Goal: Task Accomplishment & Management: Manage account settings

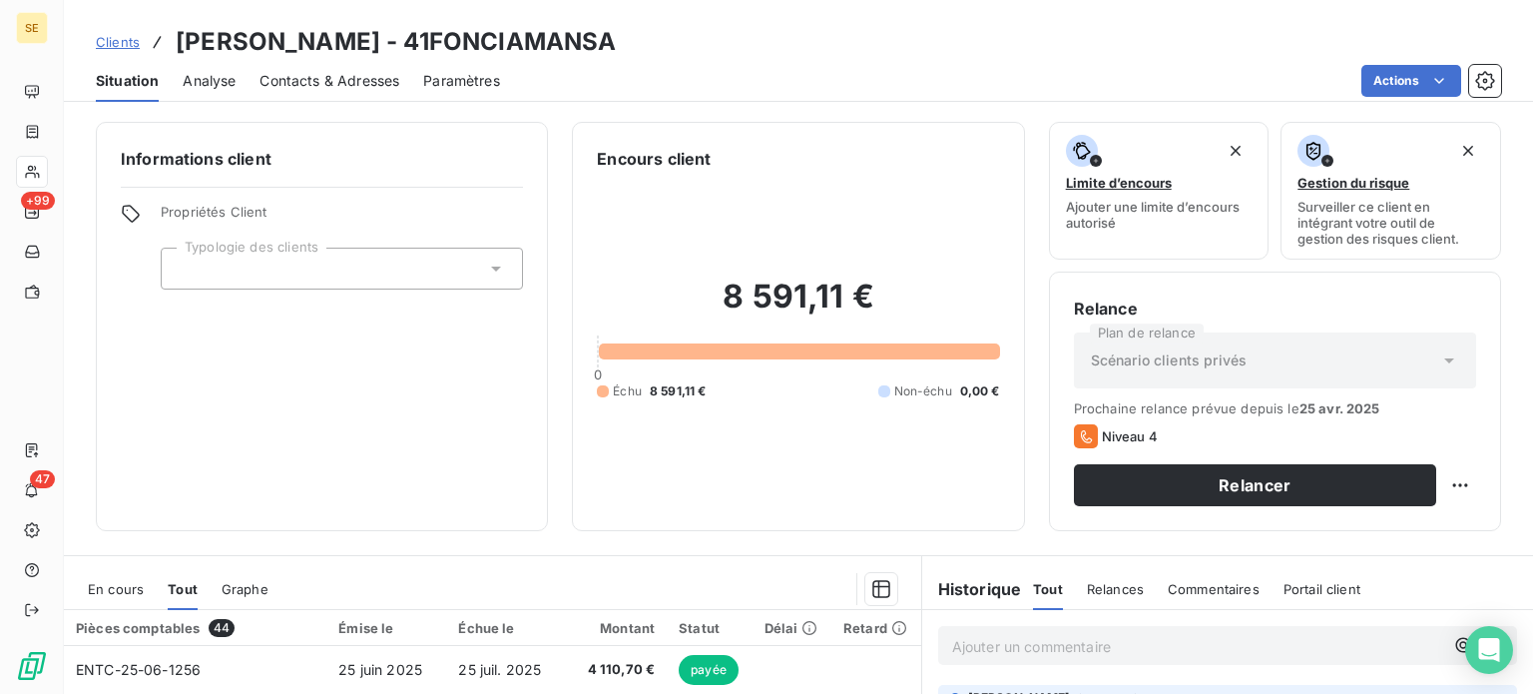
scroll to position [359, 0]
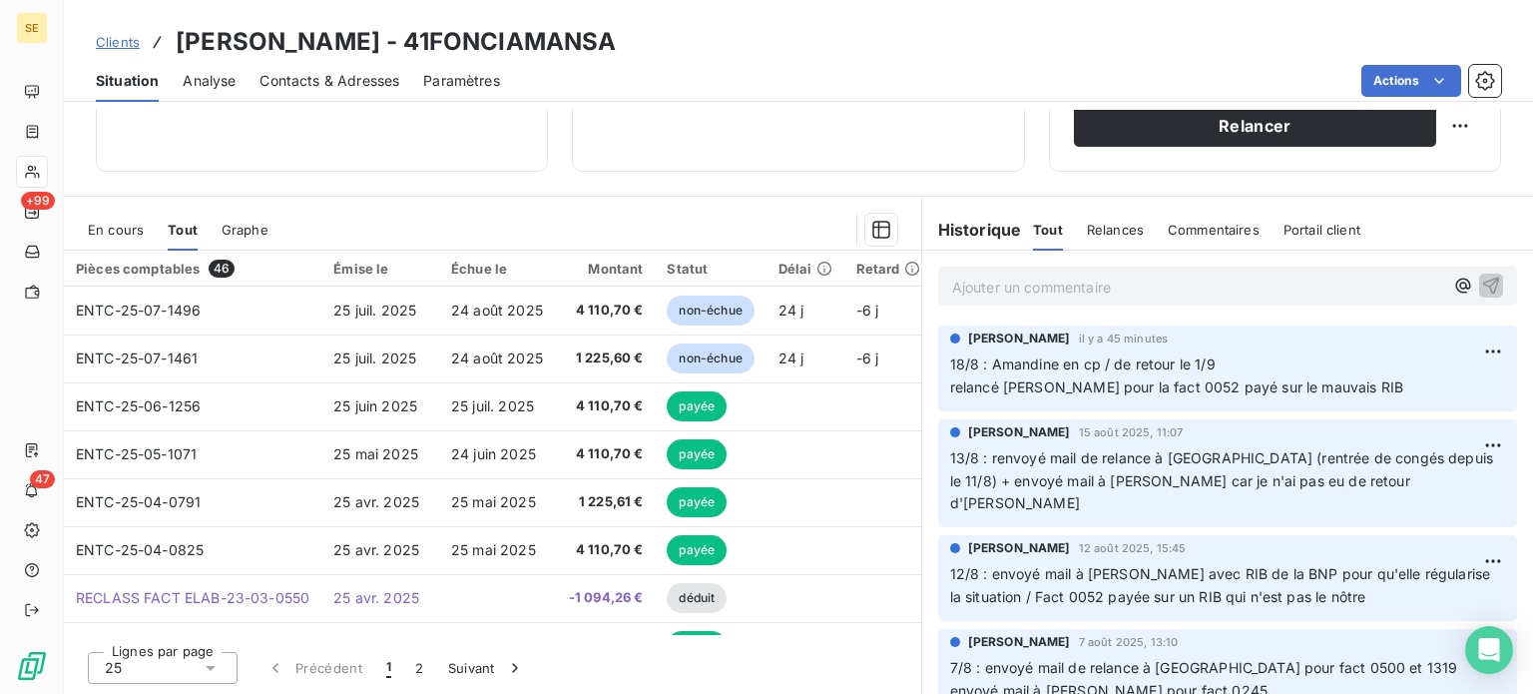
click at [109, 40] on span "Clients" at bounding box center [118, 42] width 44 height 16
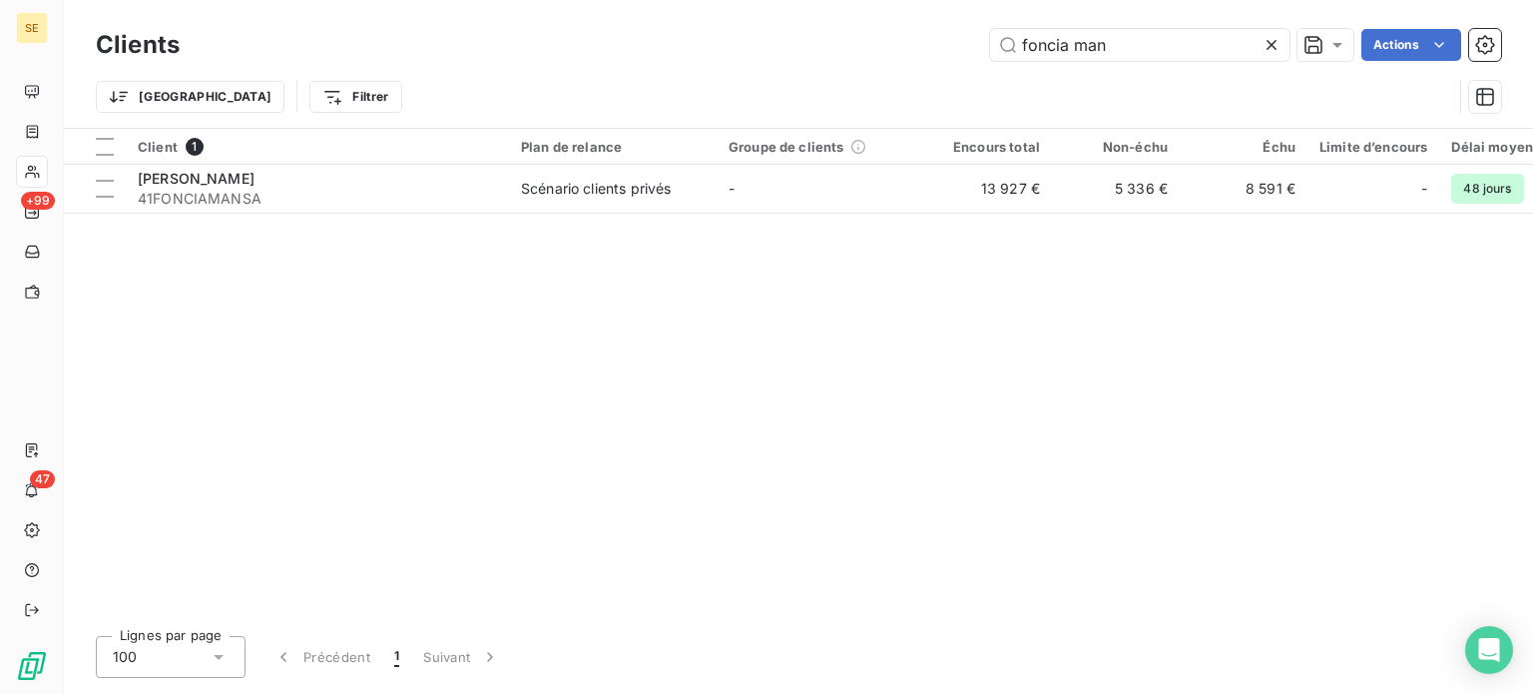
drag, startPoint x: 1222, startPoint y: 46, endPoint x: 727, endPoint y: 59, distance: 495.3
click at [731, 55] on div "foncia man Actions" at bounding box center [853, 45] width 1298 height 32
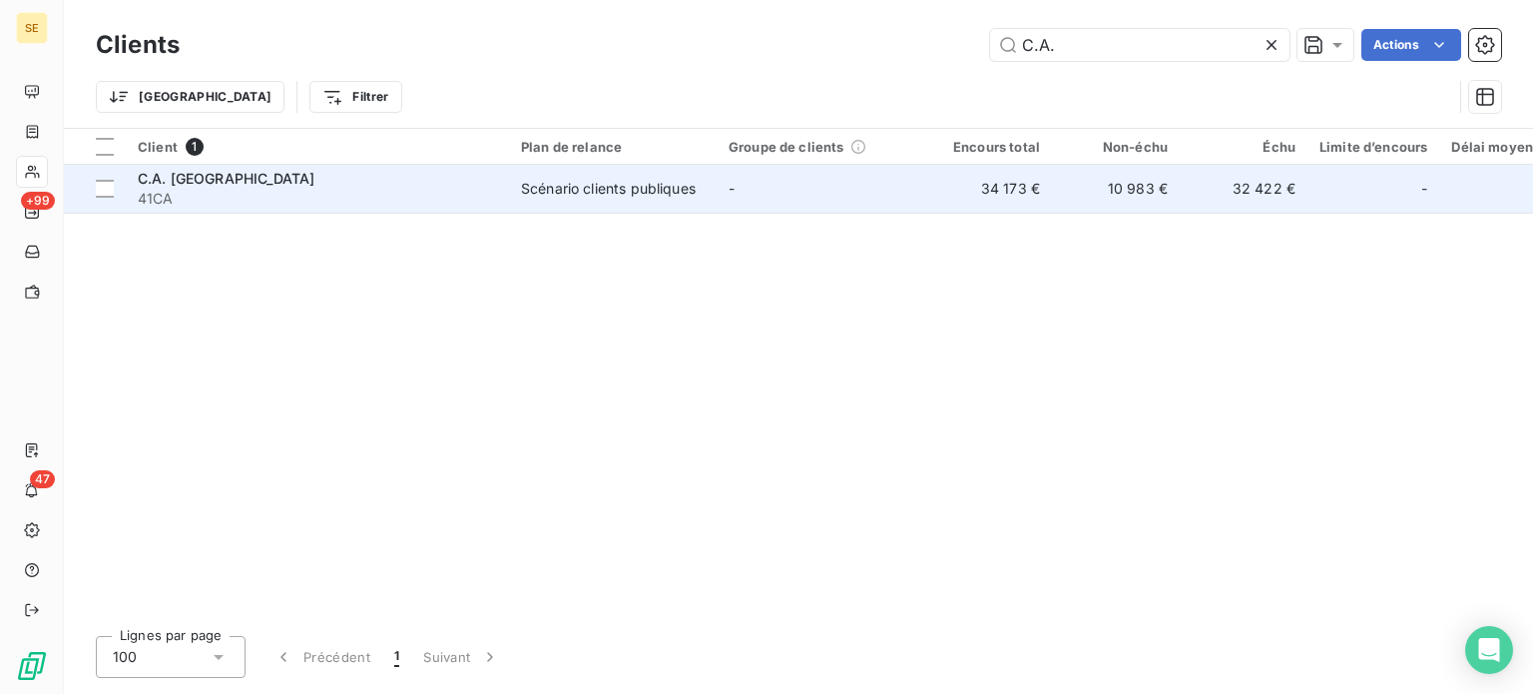
type input "C.A."
click at [168, 186] on span "C.A. [GEOGRAPHIC_DATA]" at bounding box center [226, 178] width 177 height 17
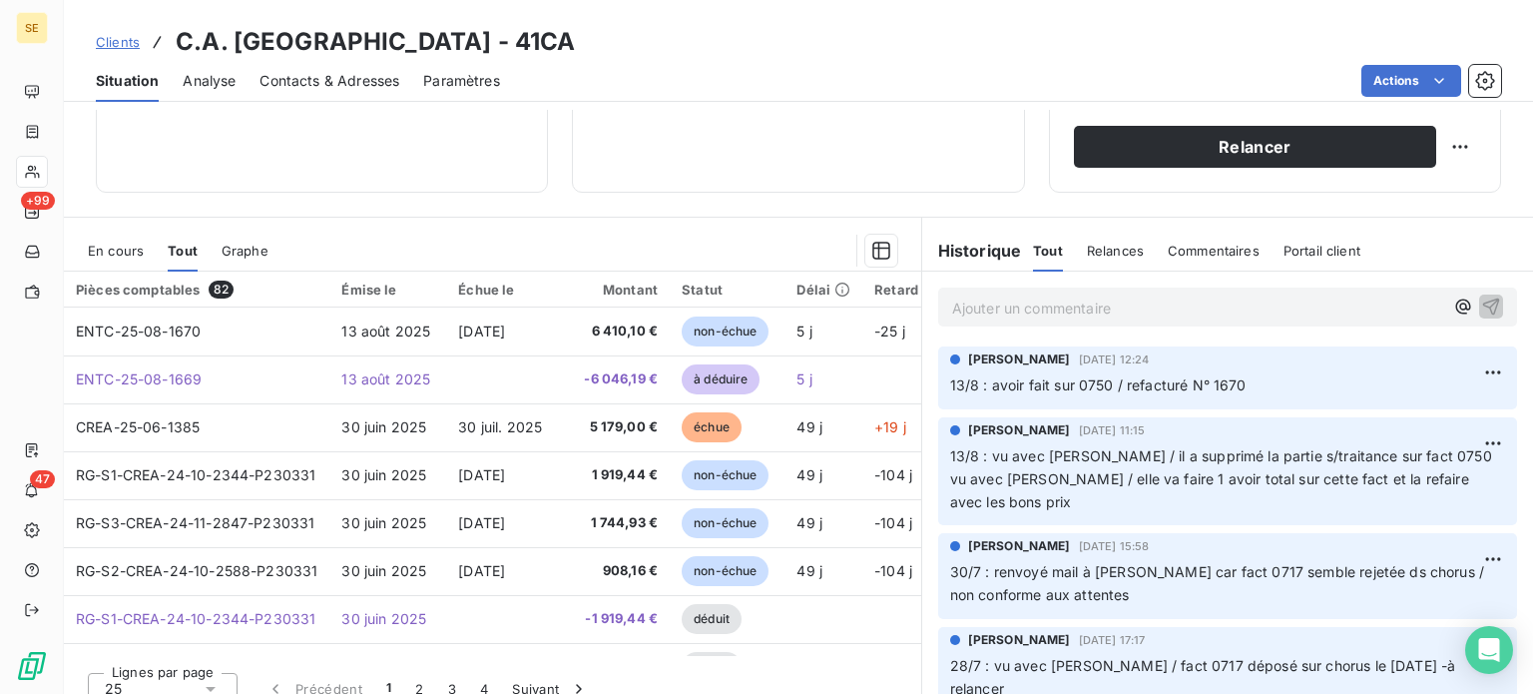
scroll to position [359, 0]
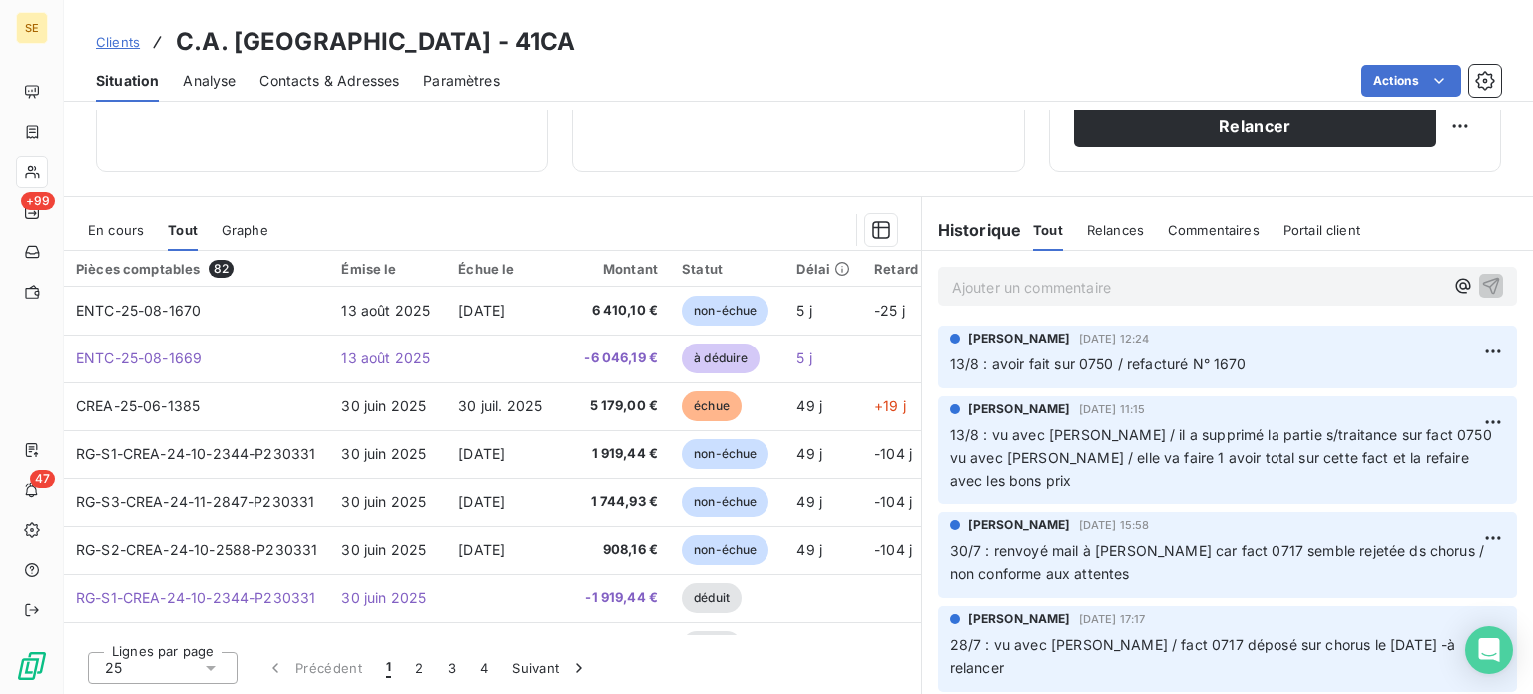
click at [112, 41] on span "Clients" at bounding box center [118, 42] width 44 height 16
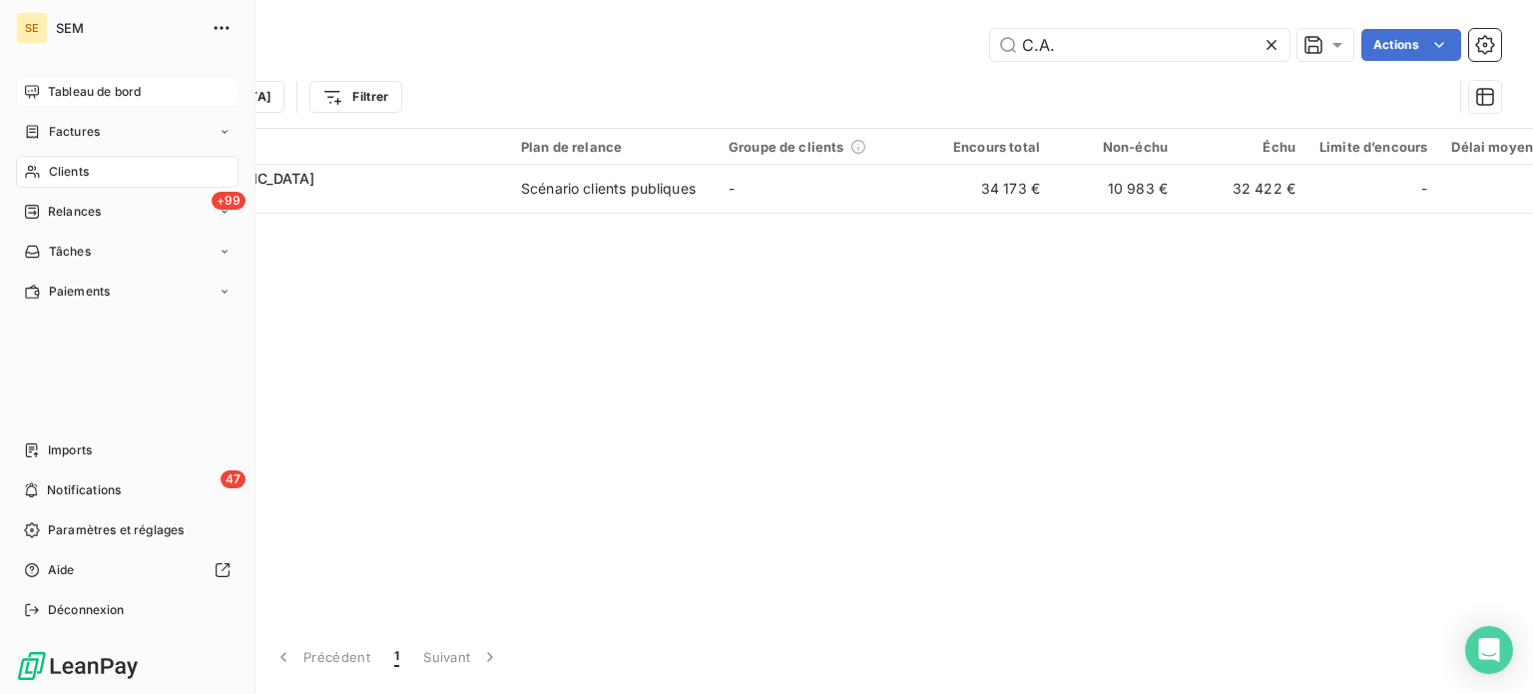
click at [85, 95] on span "Tableau de bord" at bounding box center [94, 92] width 93 height 18
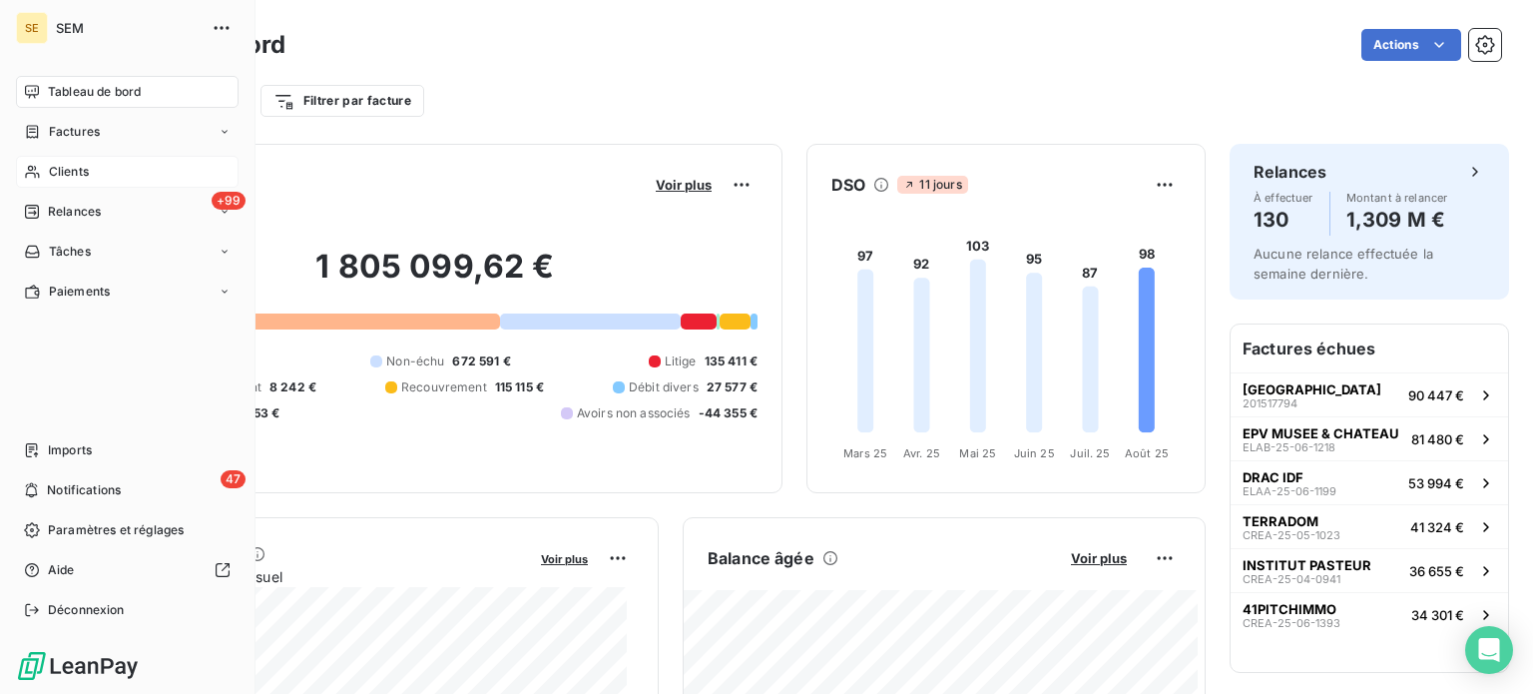
click at [58, 178] on span "Clients" at bounding box center [69, 172] width 40 height 18
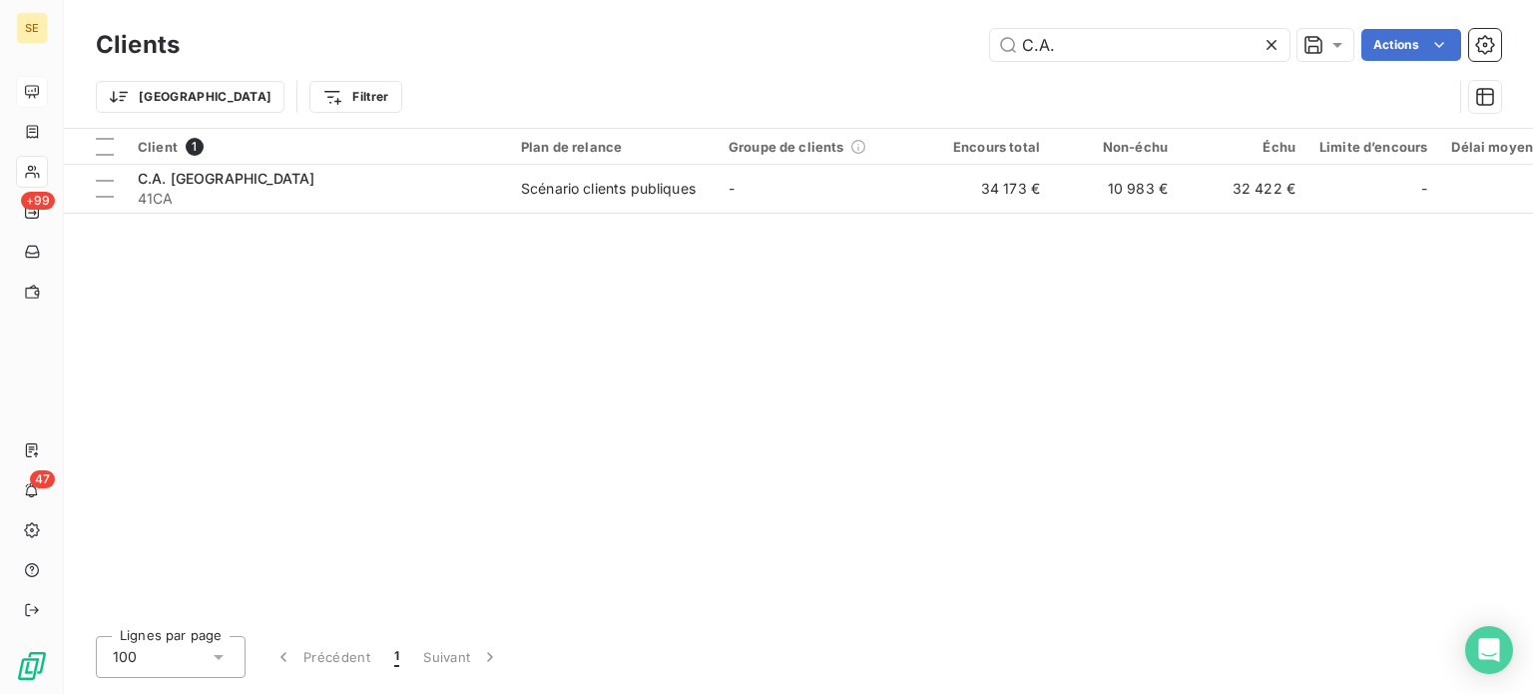
drag, startPoint x: 1062, startPoint y: 51, endPoint x: 731, endPoint y: 32, distance: 332.0
click at [731, 32] on div "C.A. Actions" at bounding box center [853, 45] width 1298 height 32
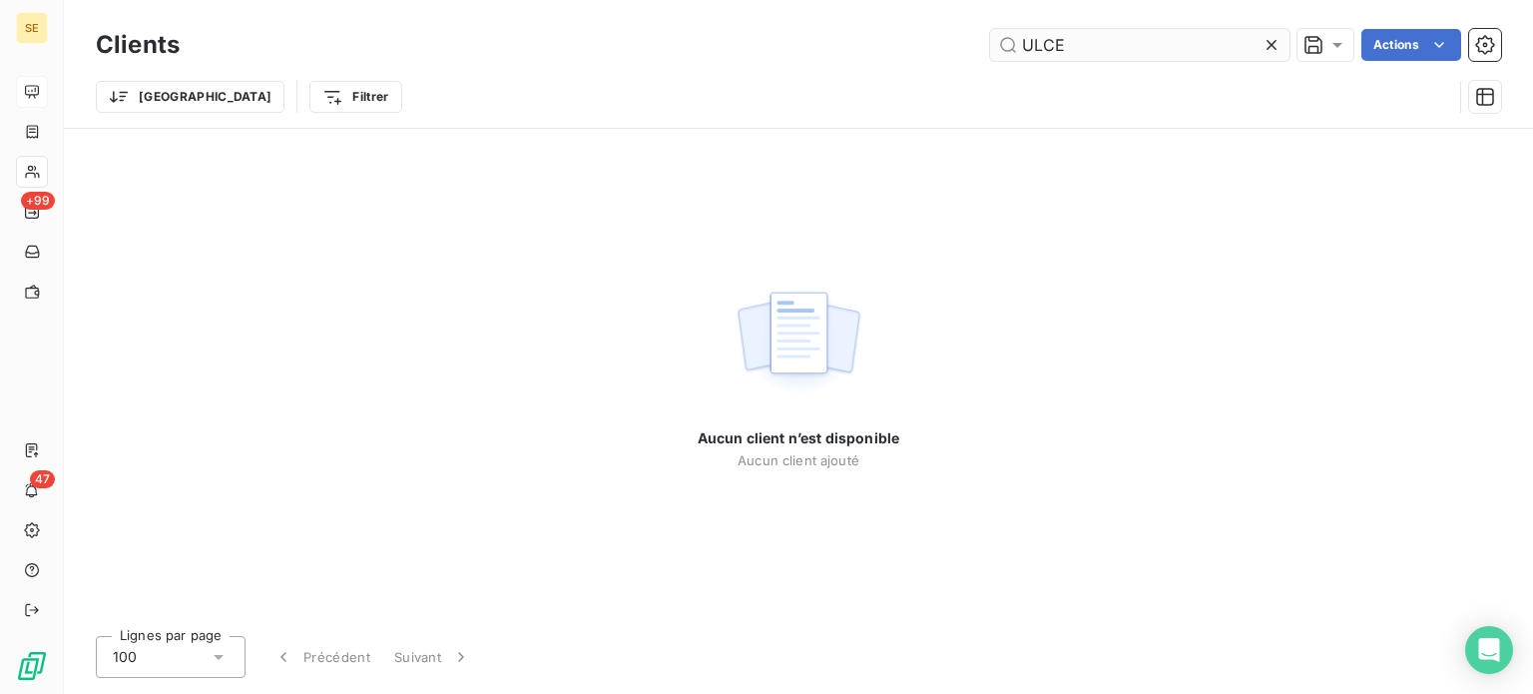
click at [1039, 43] on input "ULCE" at bounding box center [1140, 45] width 300 height 32
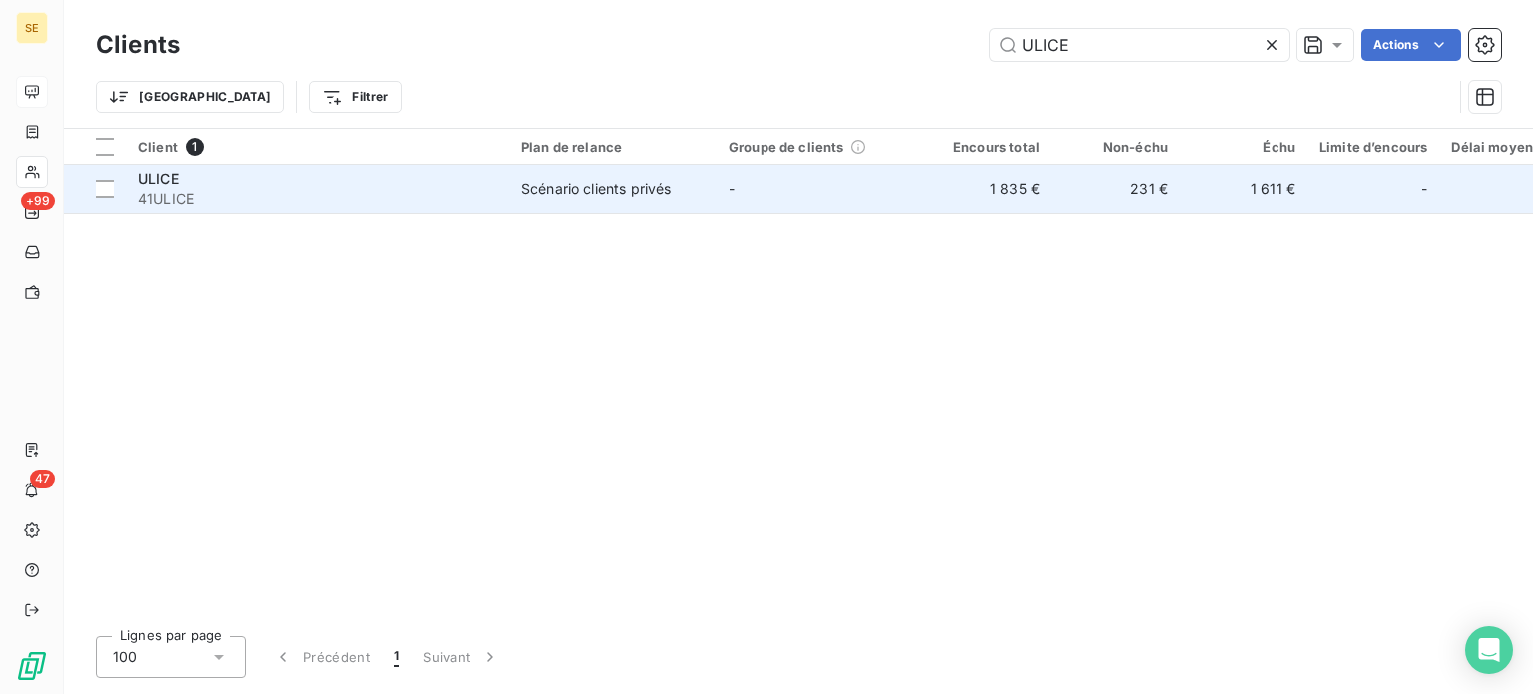
type input "ULICE"
click at [265, 198] on span "41ULICE" at bounding box center [317, 199] width 359 height 20
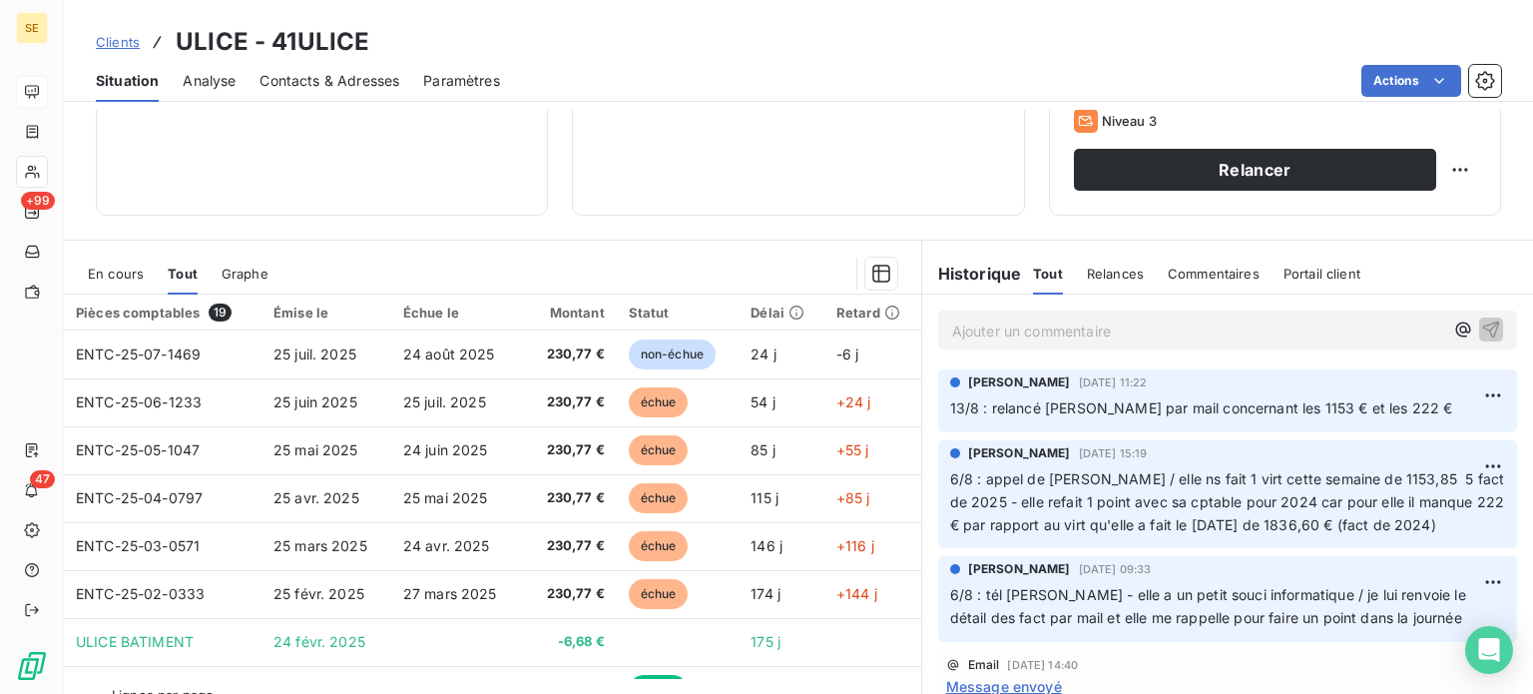
scroll to position [359, 0]
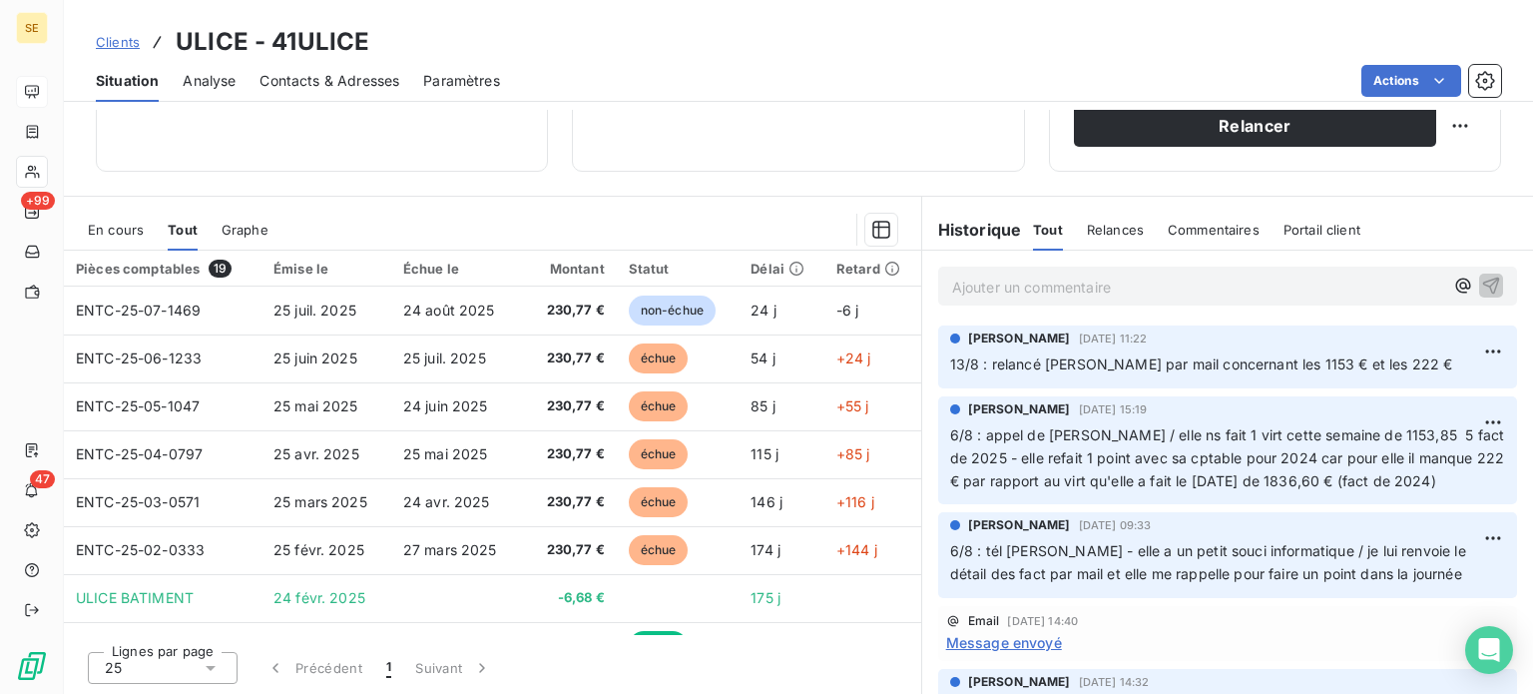
click at [101, 40] on span "Clients" at bounding box center [118, 42] width 44 height 16
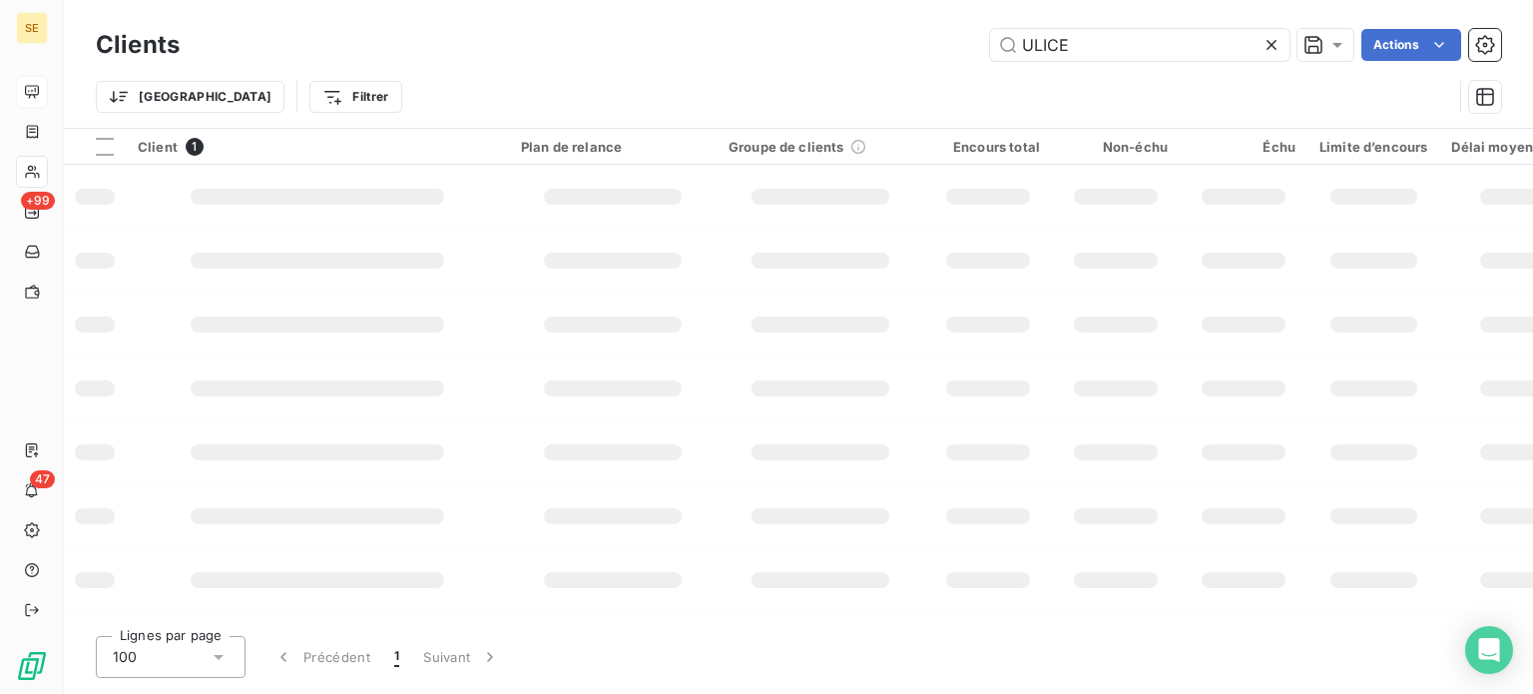
drag, startPoint x: 1092, startPoint y: 36, endPoint x: 883, endPoint y: 47, distance: 209.9
click at [883, 47] on div "ULICE Actions" at bounding box center [853, 45] width 1298 height 32
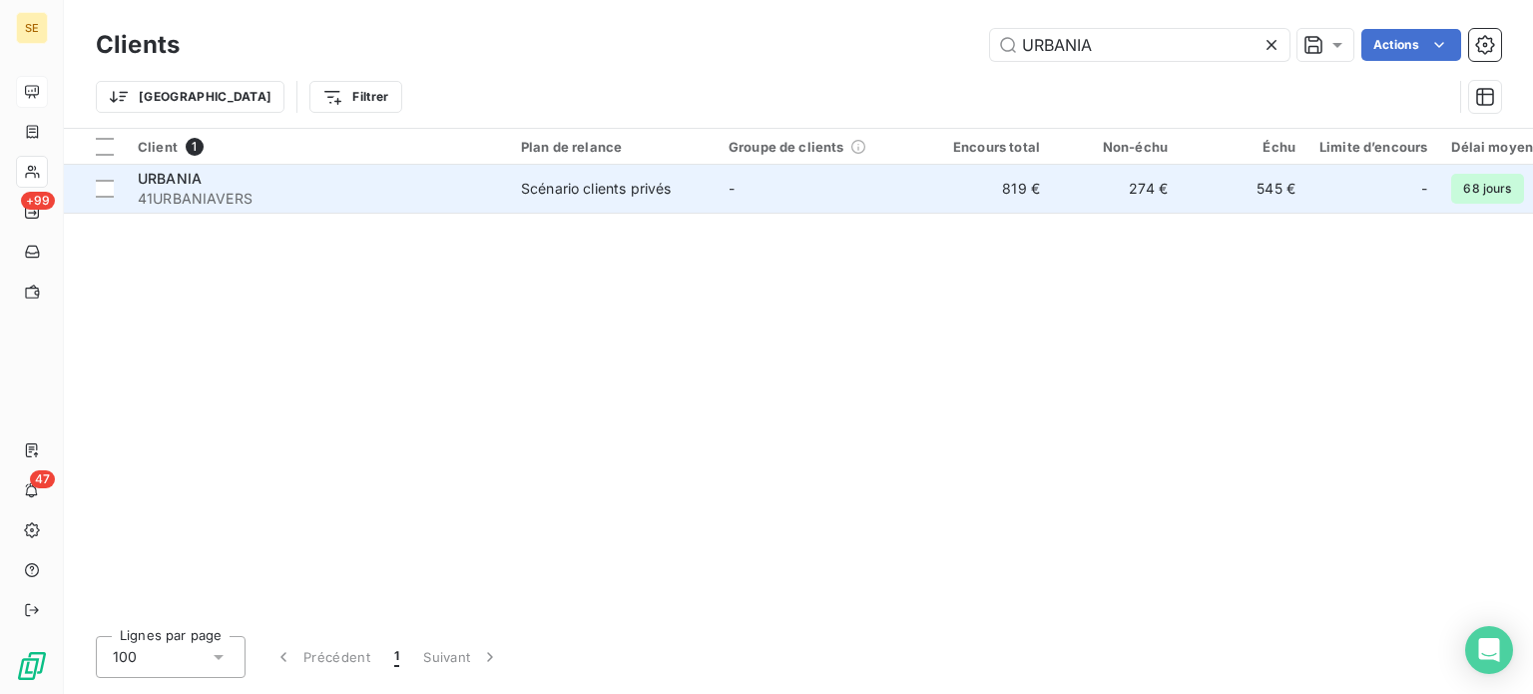
type input "URBANIA"
click at [231, 195] on span "41URBANIAVERS" at bounding box center [317, 199] width 359 height 20
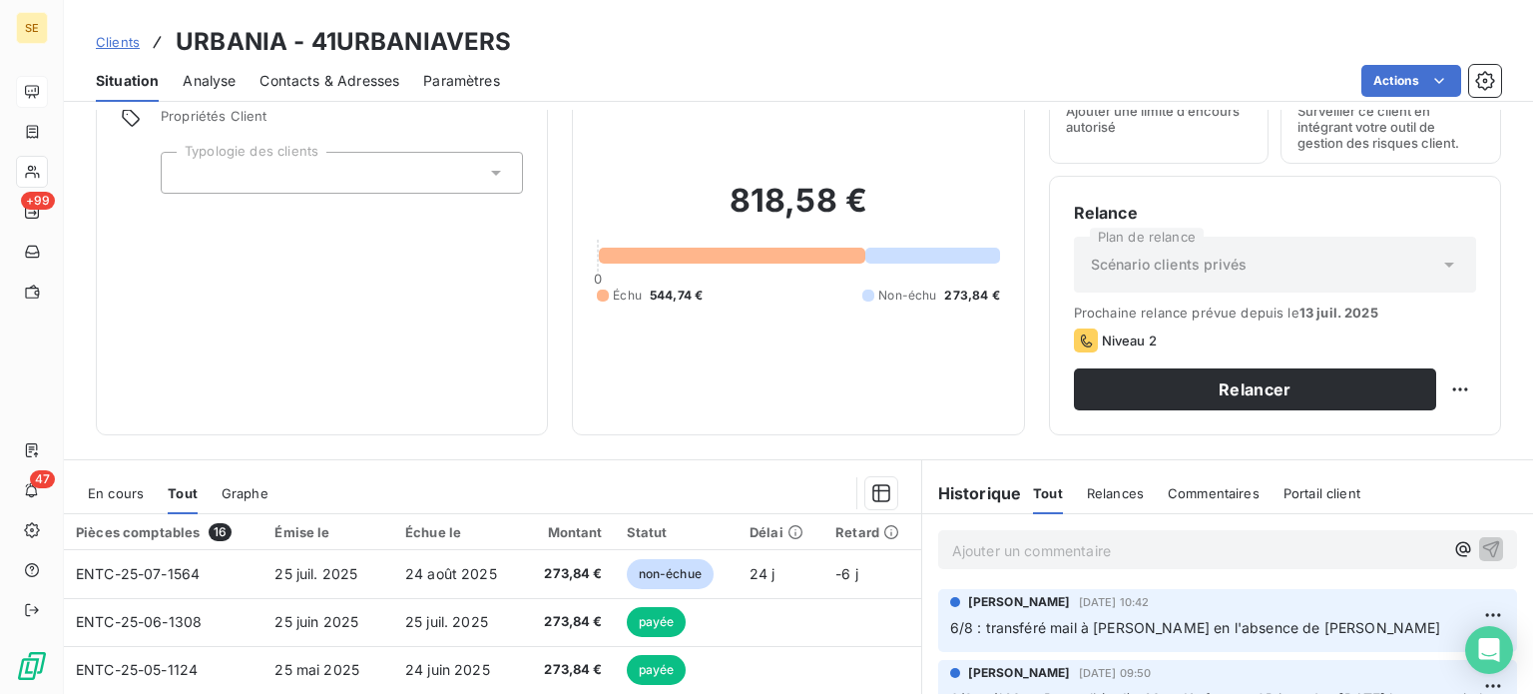
scroll to position [300, 0]
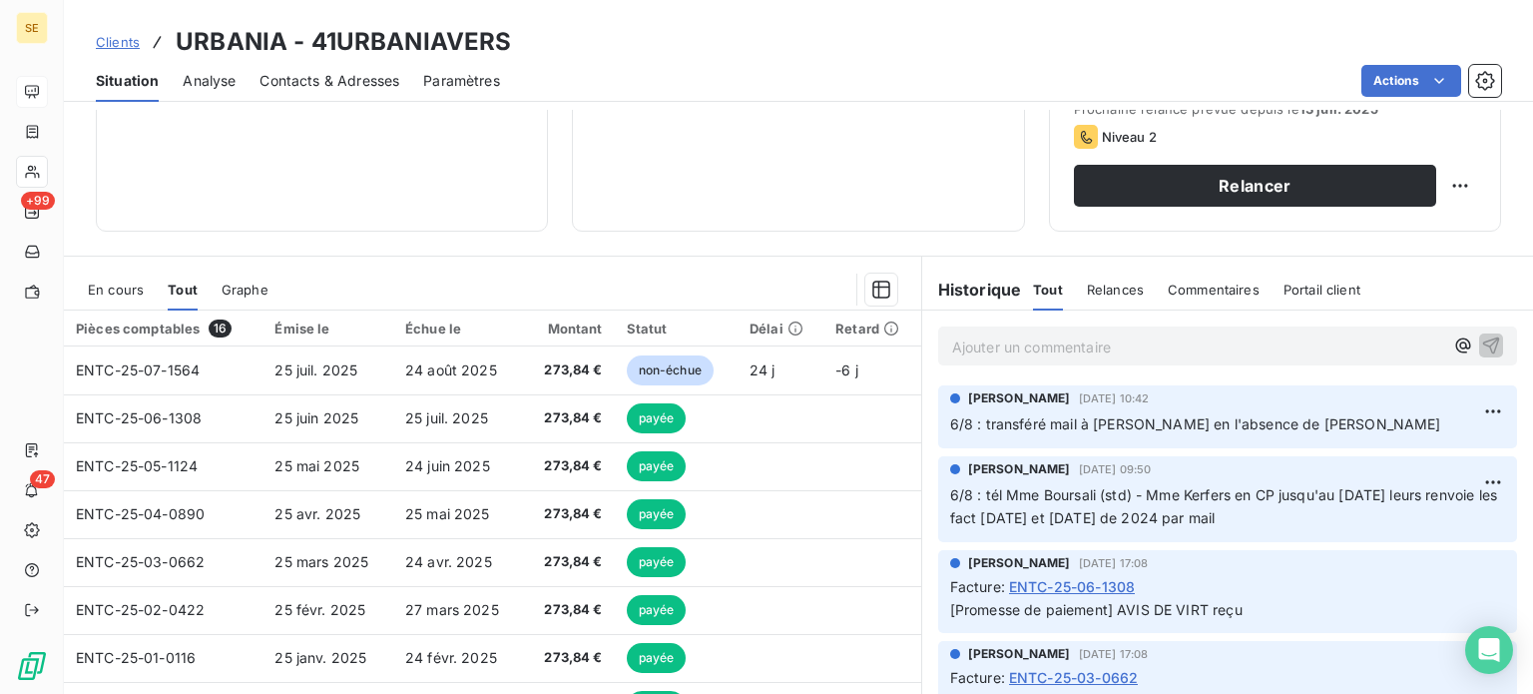
click at [116, 297] on div "En cours" at bounding box center [116, 290] width 56 height 42
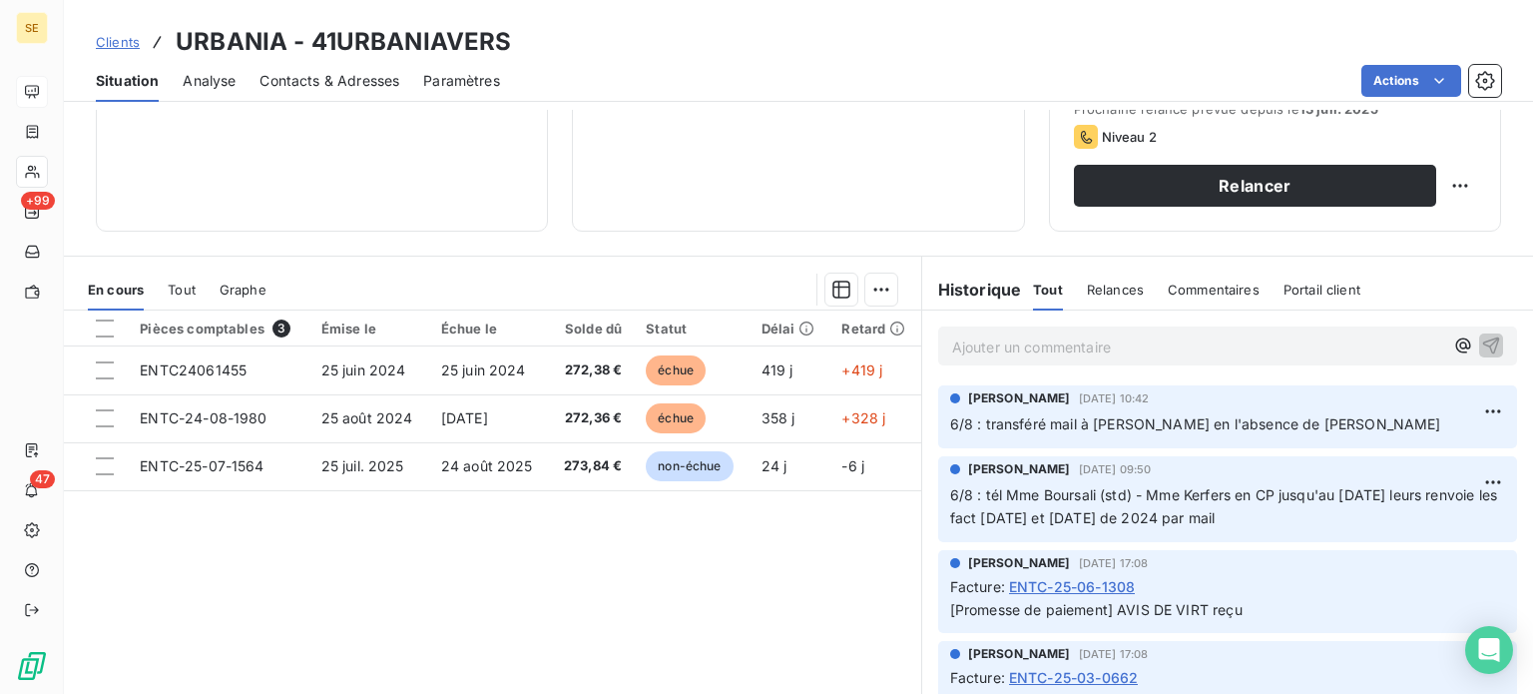
click at [107, 46] on span "Clients" at bounding box center [118, 42] width 44 height 16
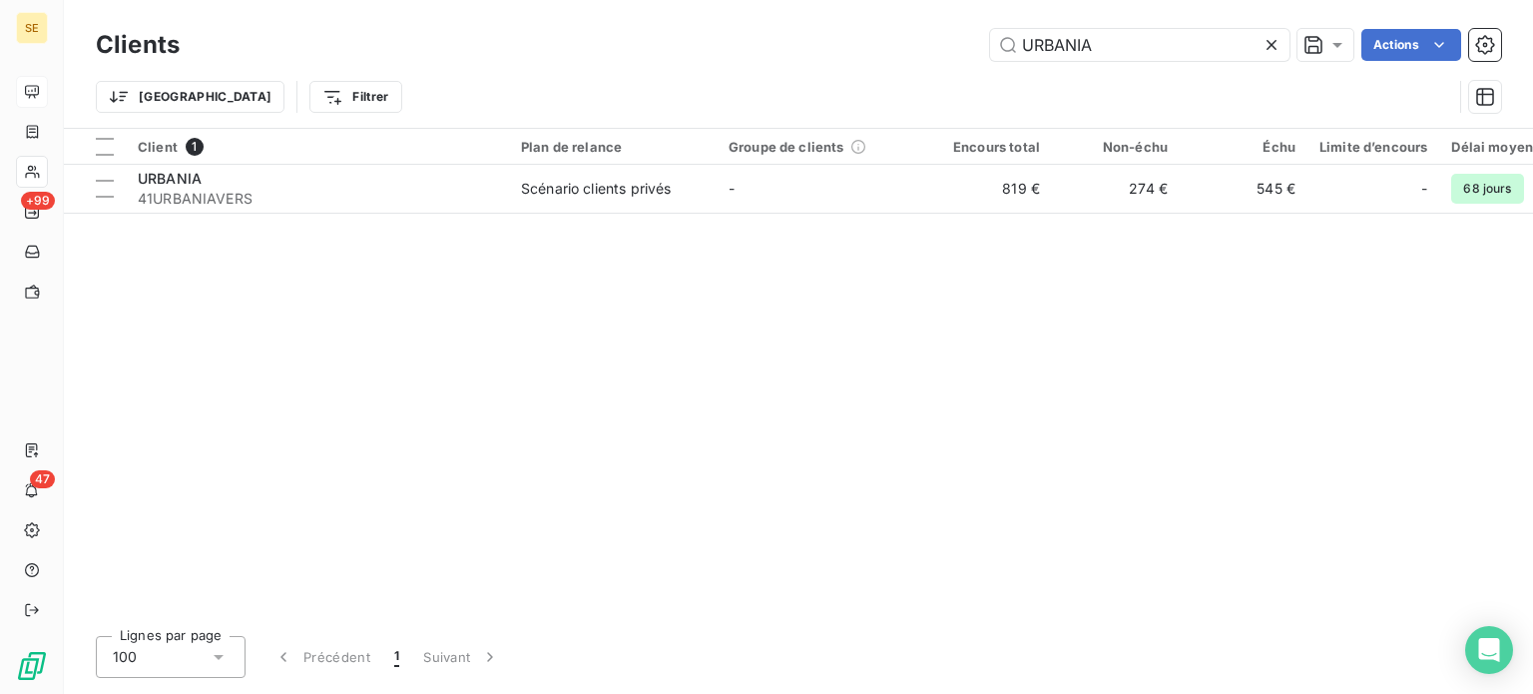
drag, startPoint x: 1136, startPoint y: 40, endPoint x: 849, endPoint y: 27, distance: 287.8
click at [851, 25] on div "Clients URBANIA Actions" at bounding box center [799, 45] width 1406 height 42
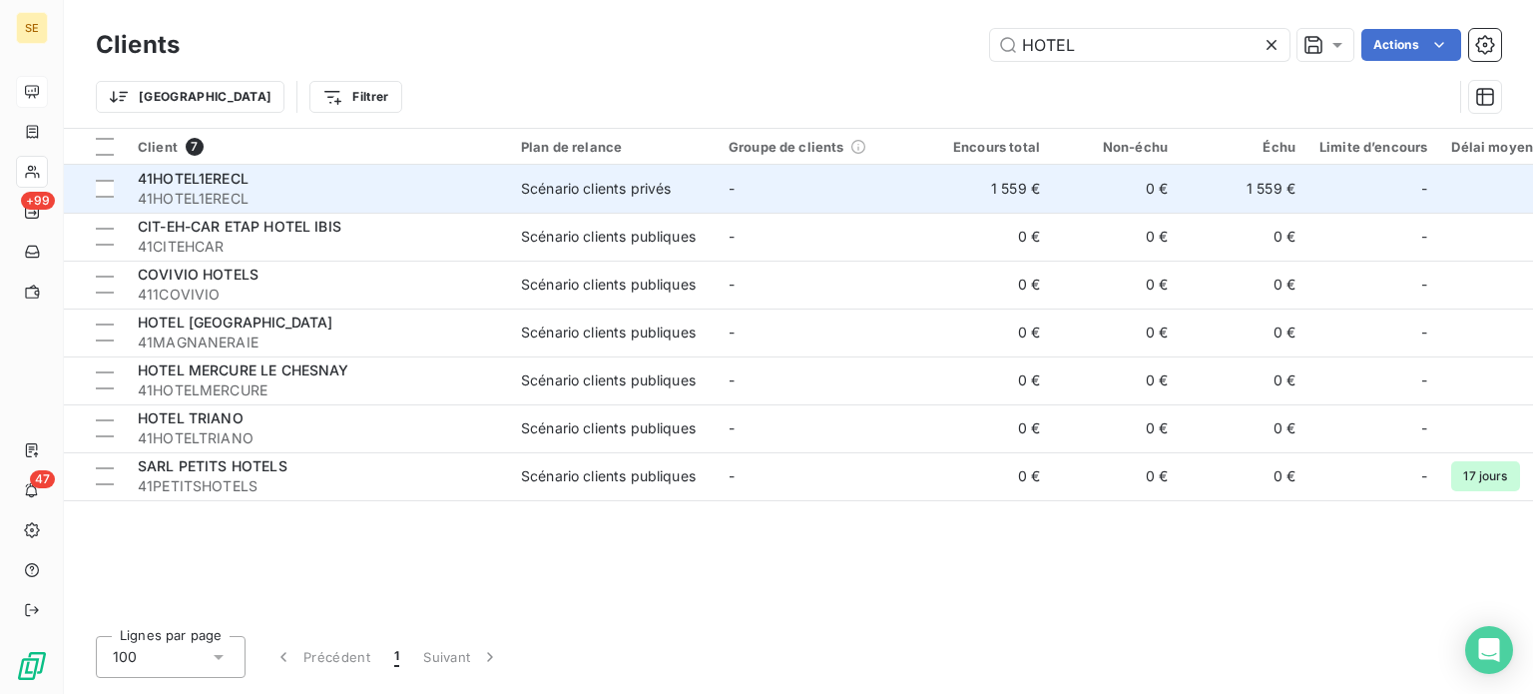
type input "HOTEL"
click at [387, 171] on div "41HOTEL1ERECL" at bounding box center [317, 179] width 359 height 20
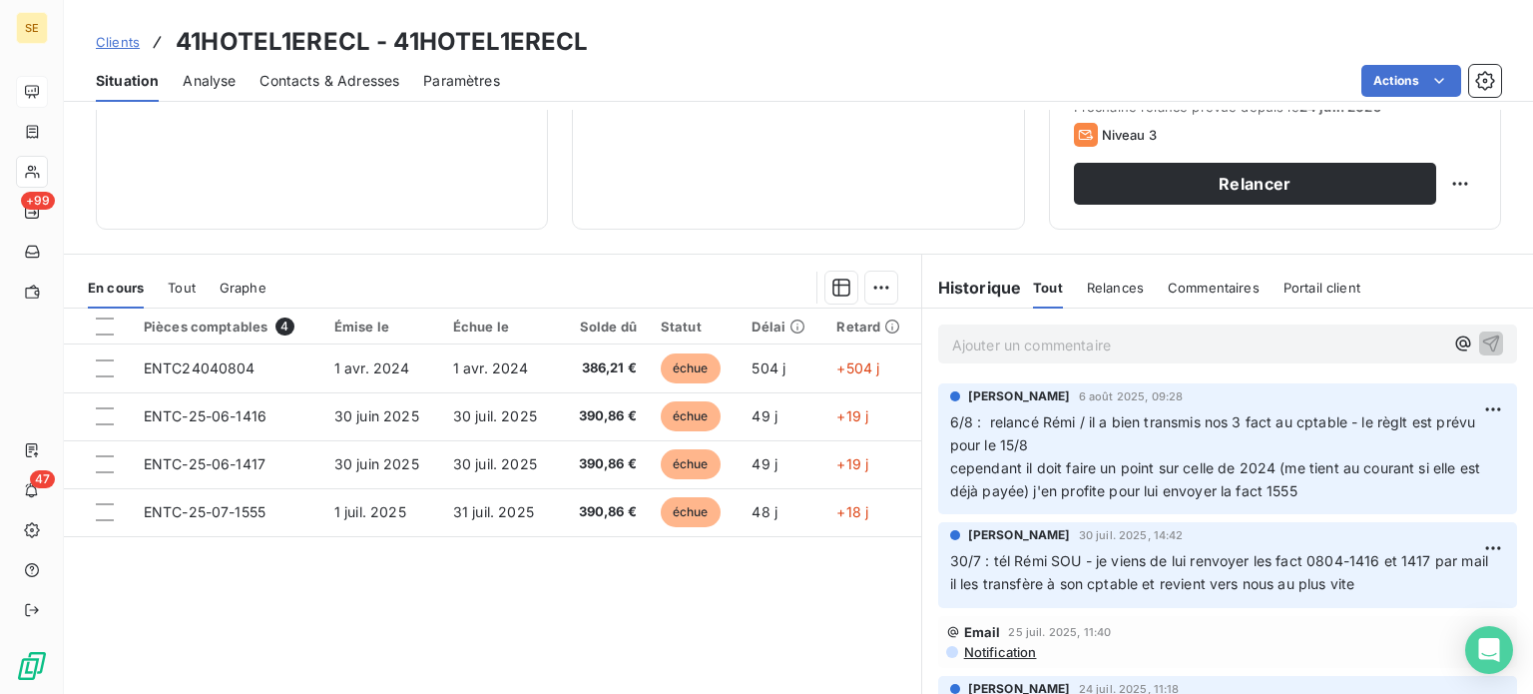
scroll to position [359, 0]
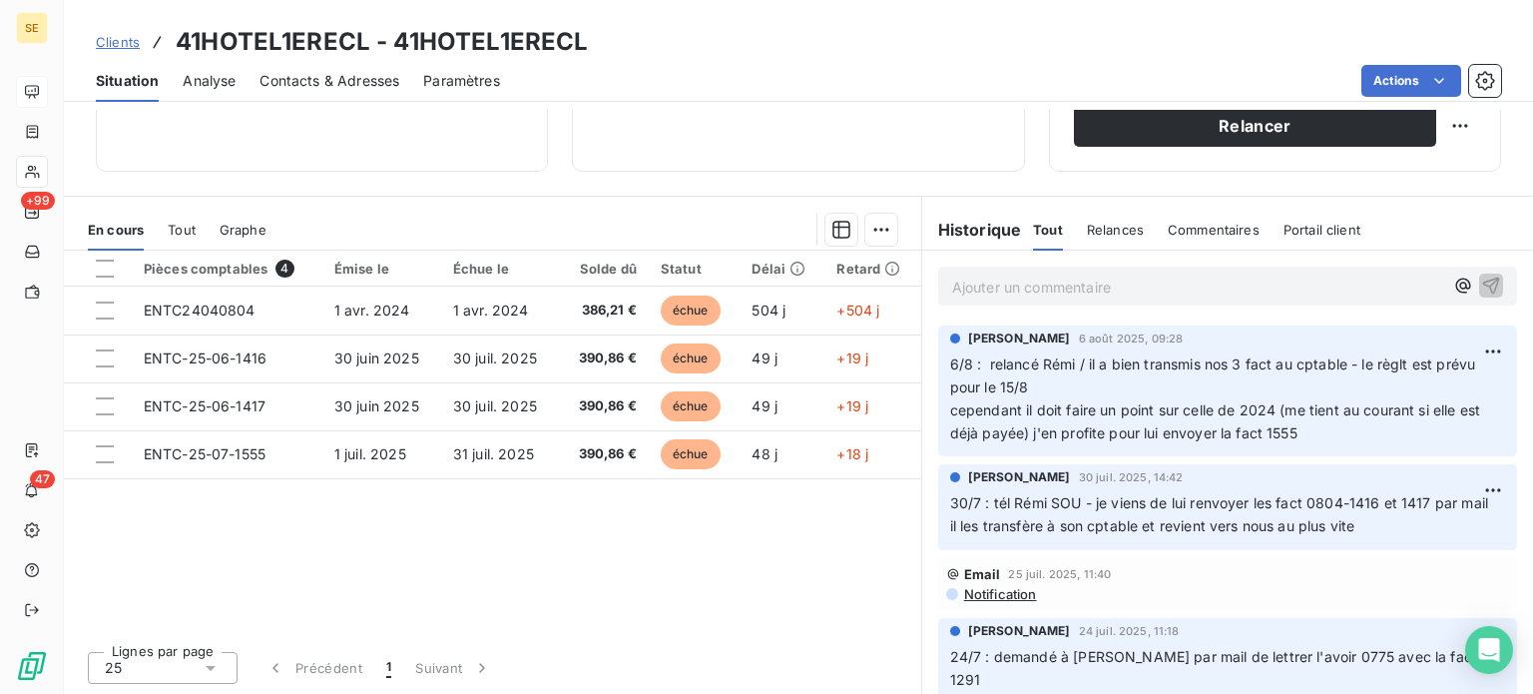
click at [347, 75] on span "Contacts & Adresses" at bounding box center [330, 81] width 140 height 20
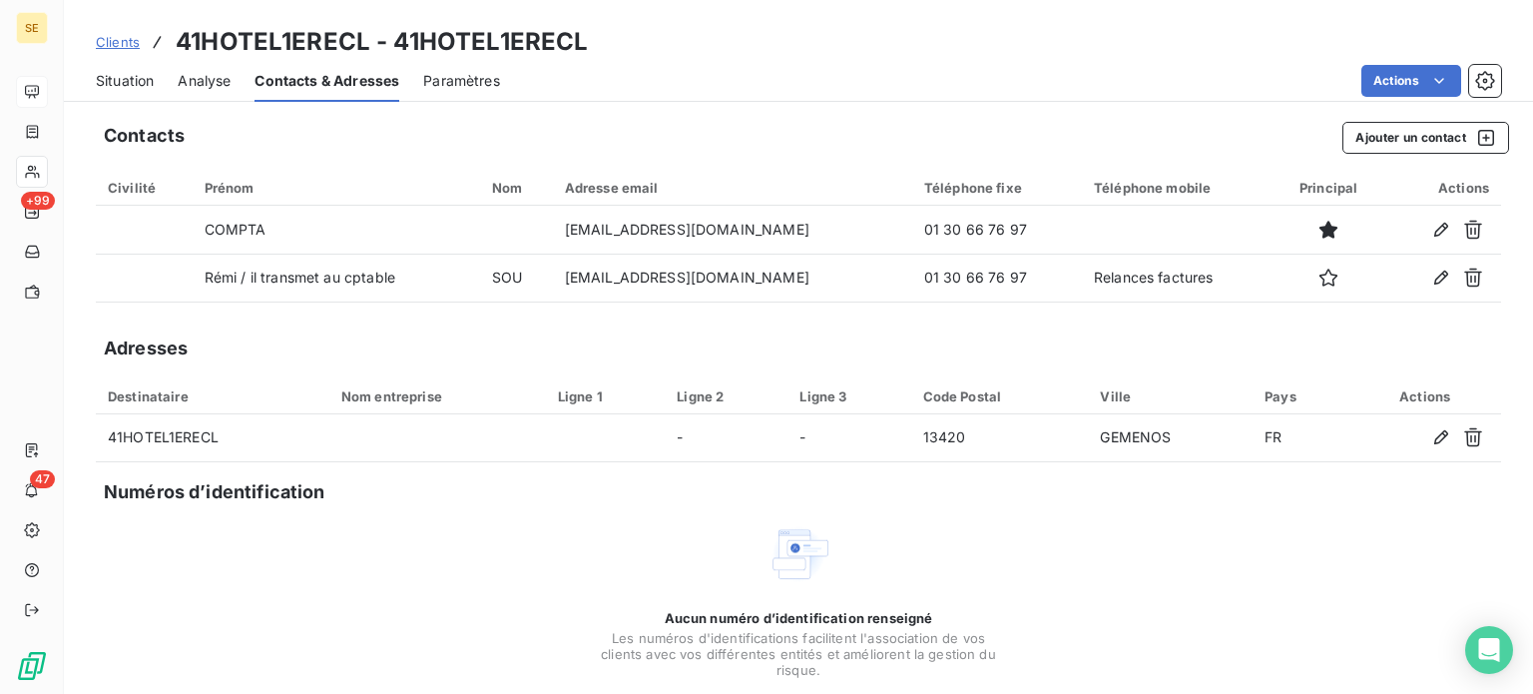
click at [127, 80] on span "Situation" at bounding box center [125, 81] width 58 height 20
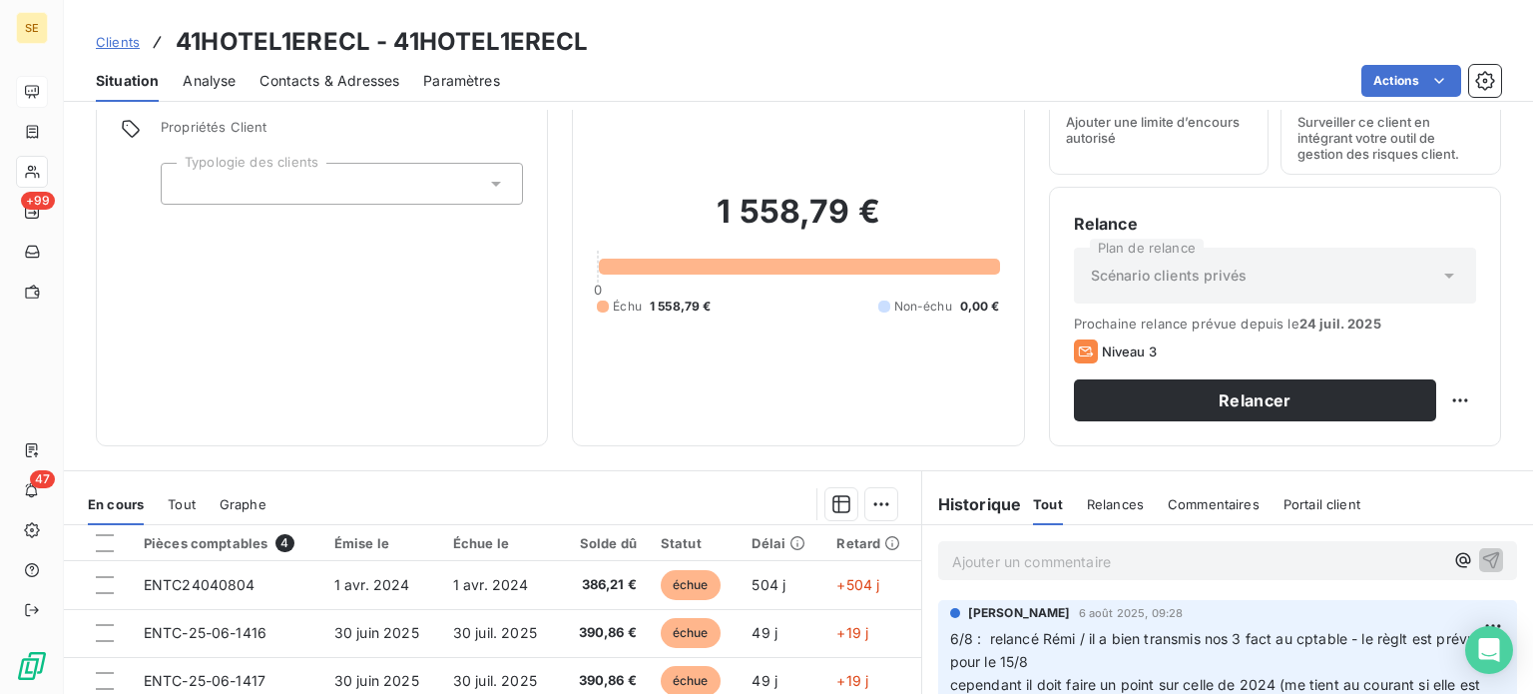
scroll to position [300, 0]
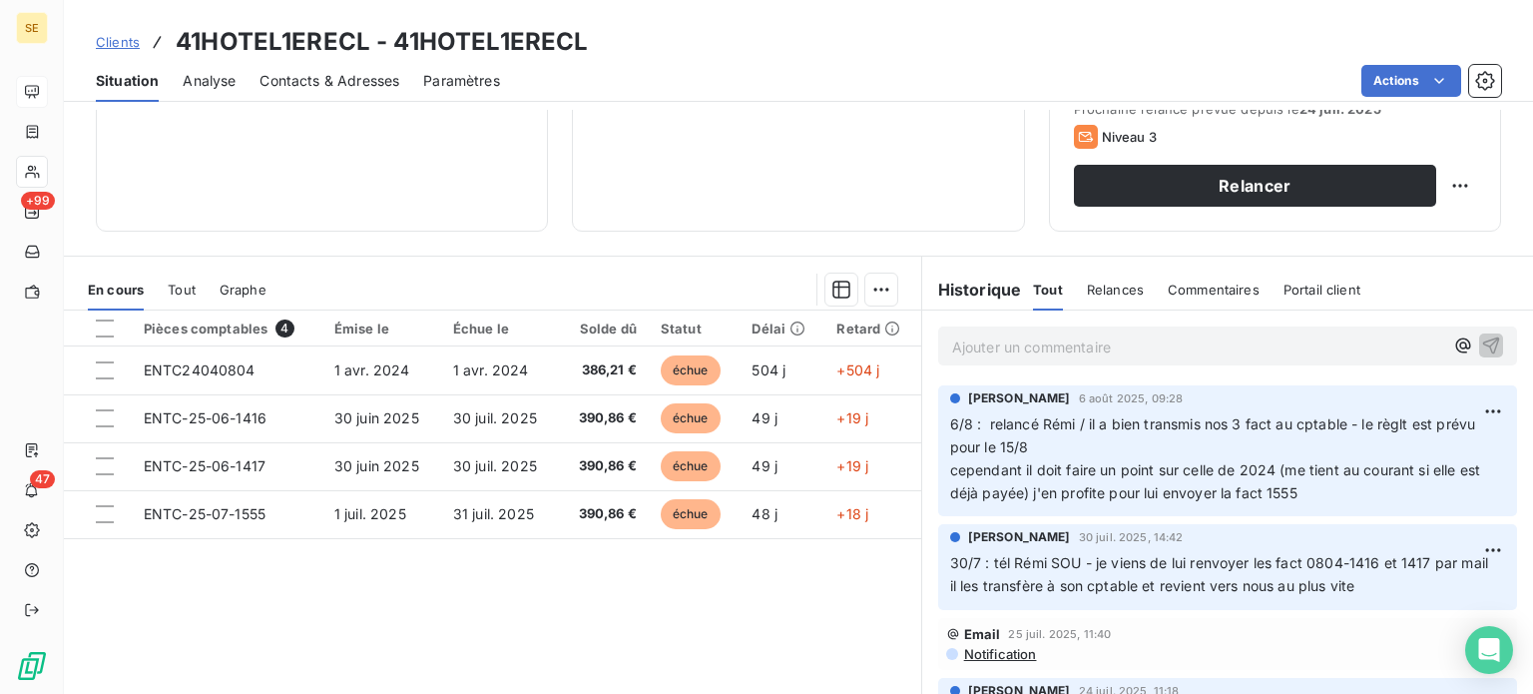
click at [1067, 343] on p "Ajouter un commentaire ﻿" at bounding box center [1197, 346] width 491 height 25
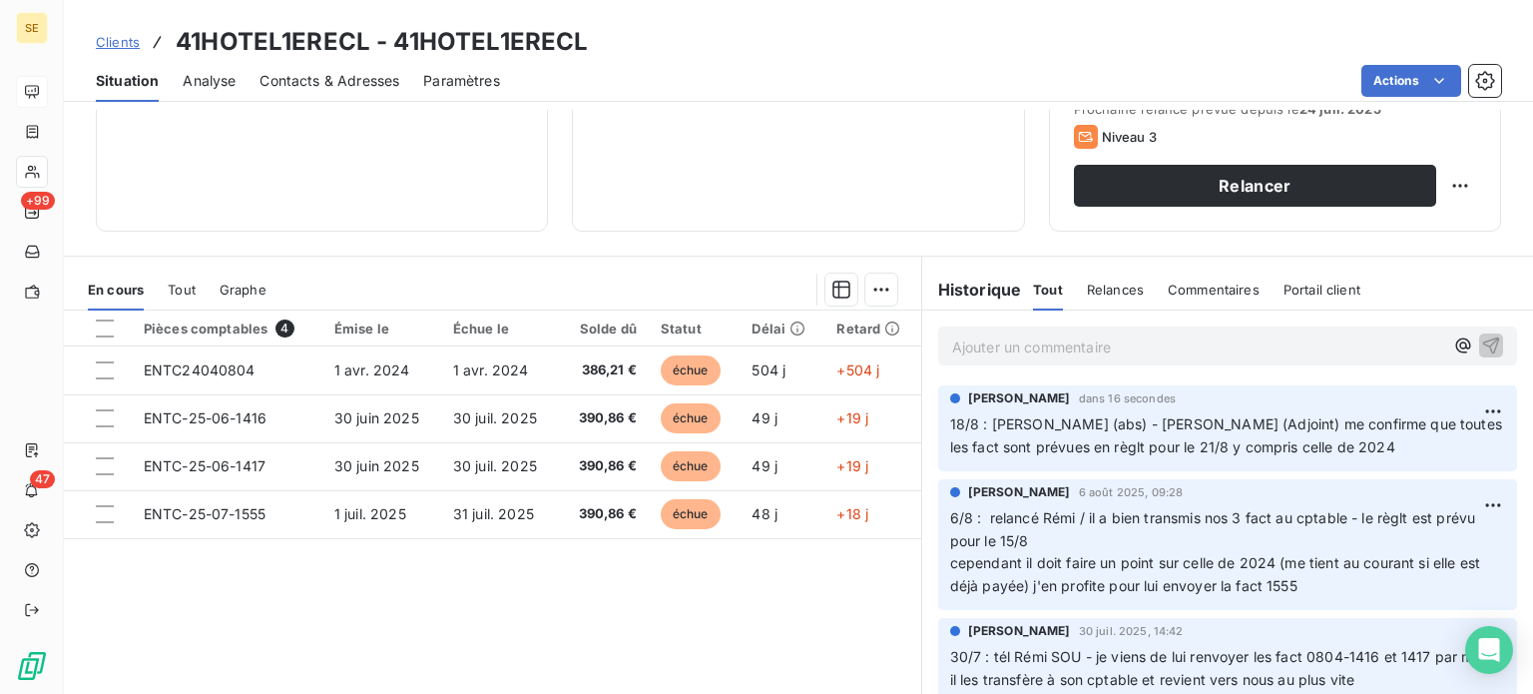
click at [366, 73] on span "Contacts & Adresses" at bounding box center [330, 81] width 140 height 20
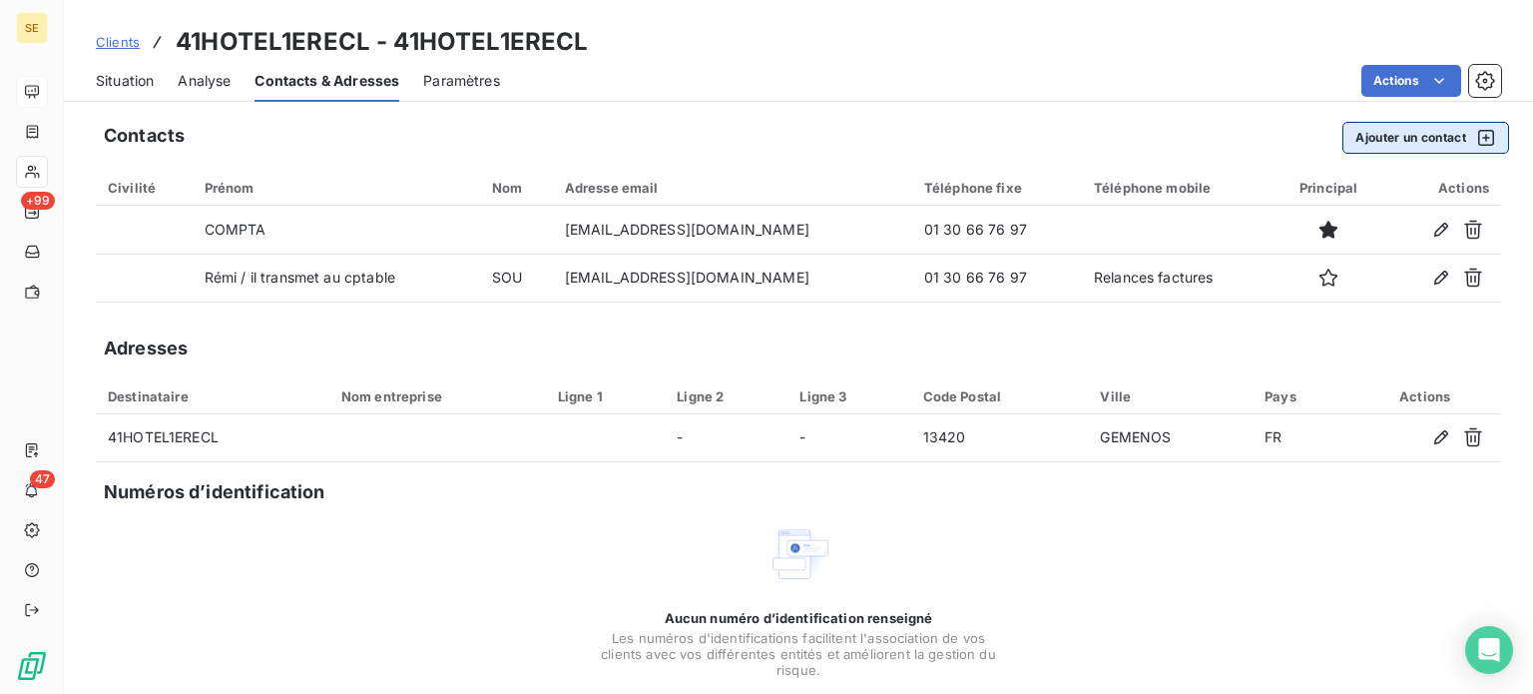
click at [1360, 135] on button "Ajouter un contact" at bounding box center [1426, 138] width 167 height 32
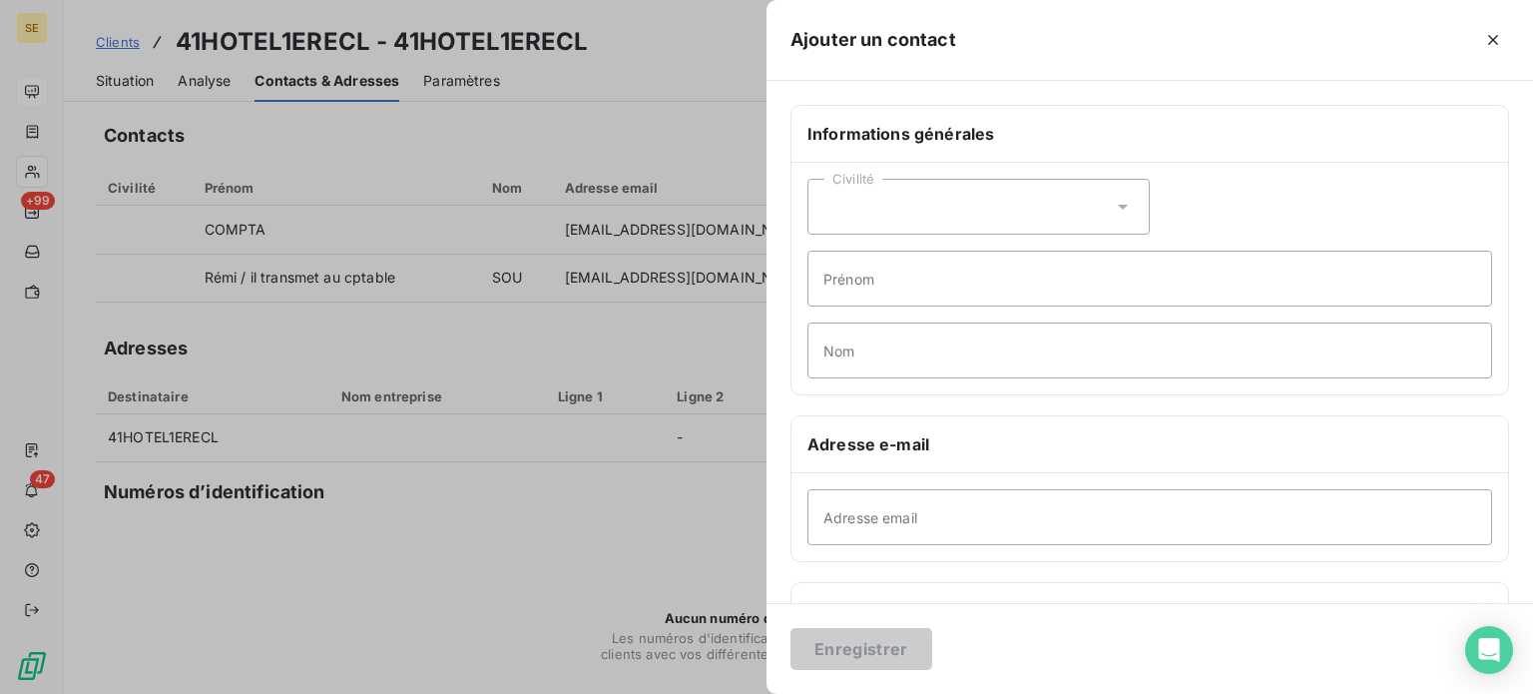
click at [1113, 203] on icon at bounding box center [1123, 207] width 20 height 20
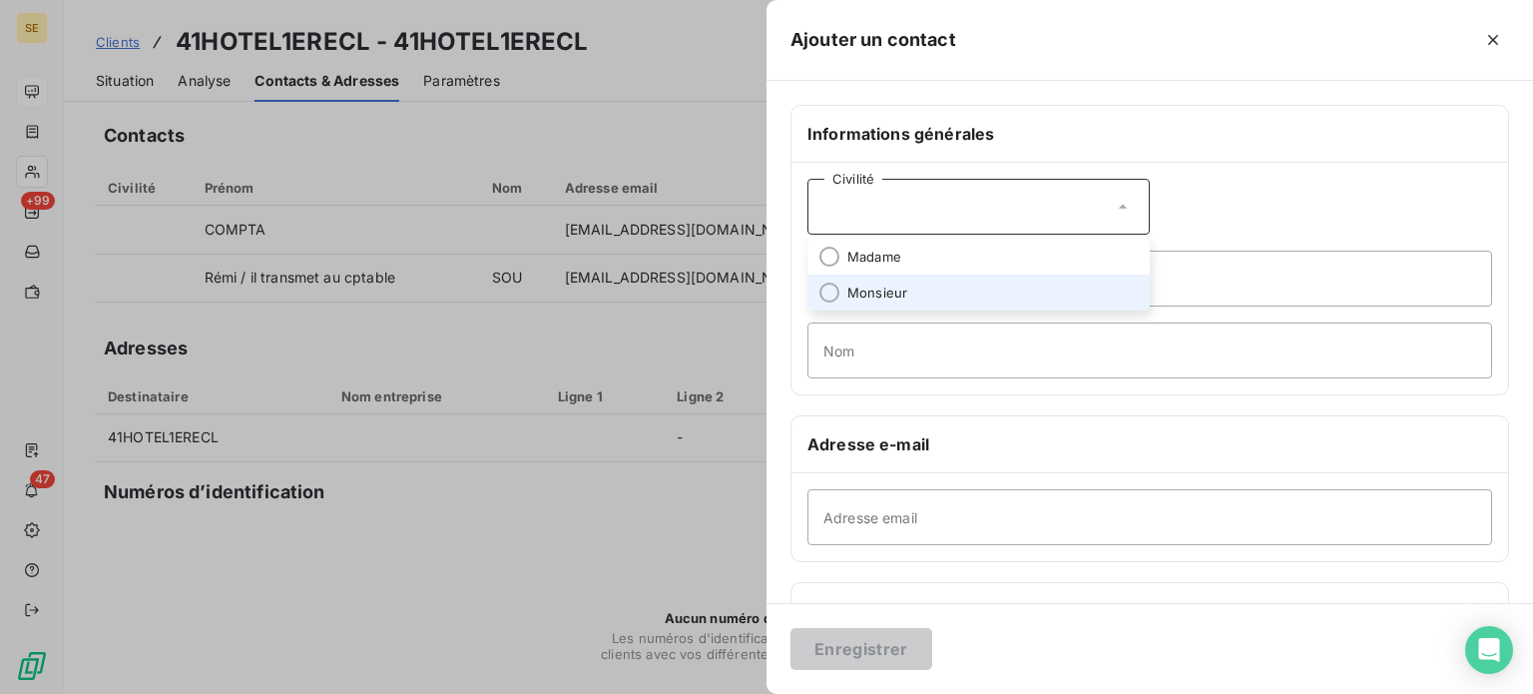
click at [880, 288] on span "Monsieur" at bounding box center [878, 293] width 60 height 19
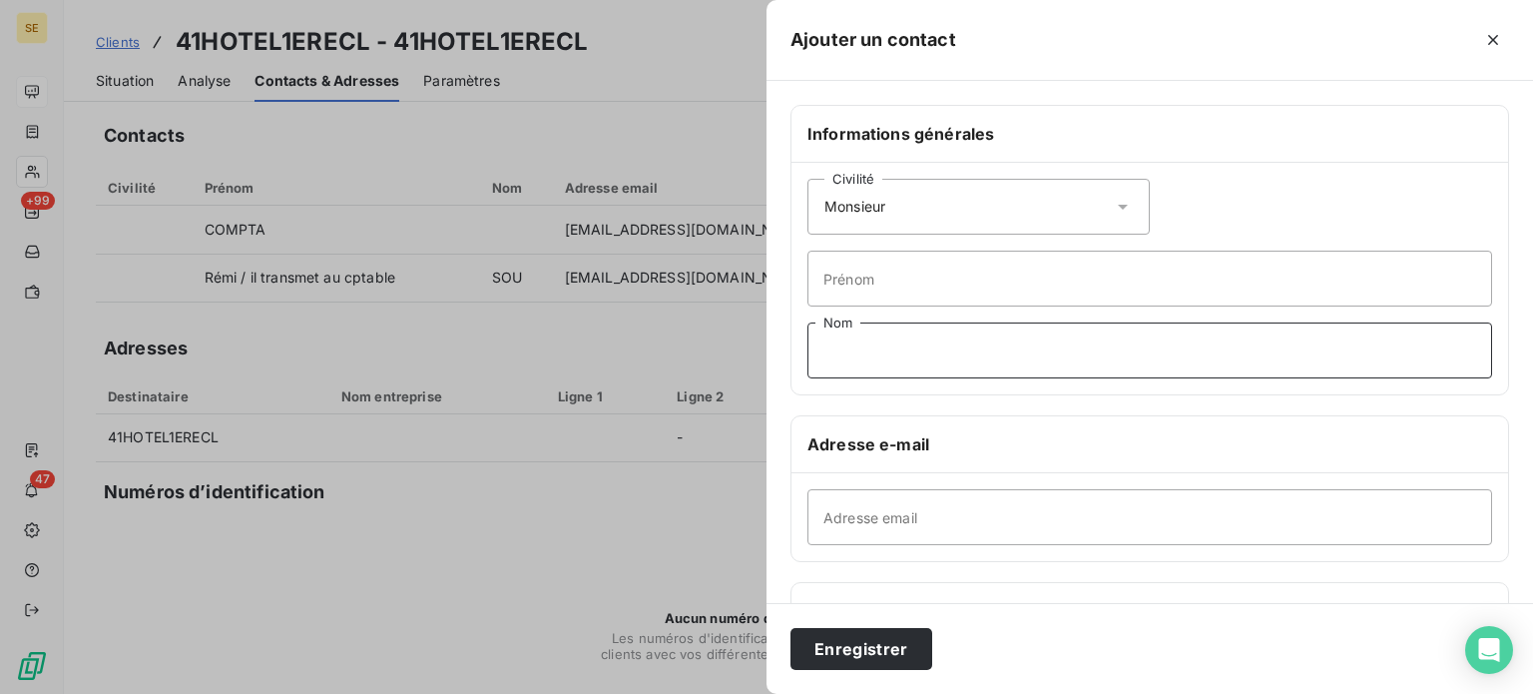
click at [852, 342] on input "Nom" at bounding box center [1150, 350] width 685 height 56
type input "DIALLO"
click at [891, 288] on input "Prénom" at bounding box center [1150, 279] width 685 height 56
type input "Adjoint (règlt des fact)"
click at [791, 628] on button "Enregistrer" at bounding box center [862, 649] width 142 height 42
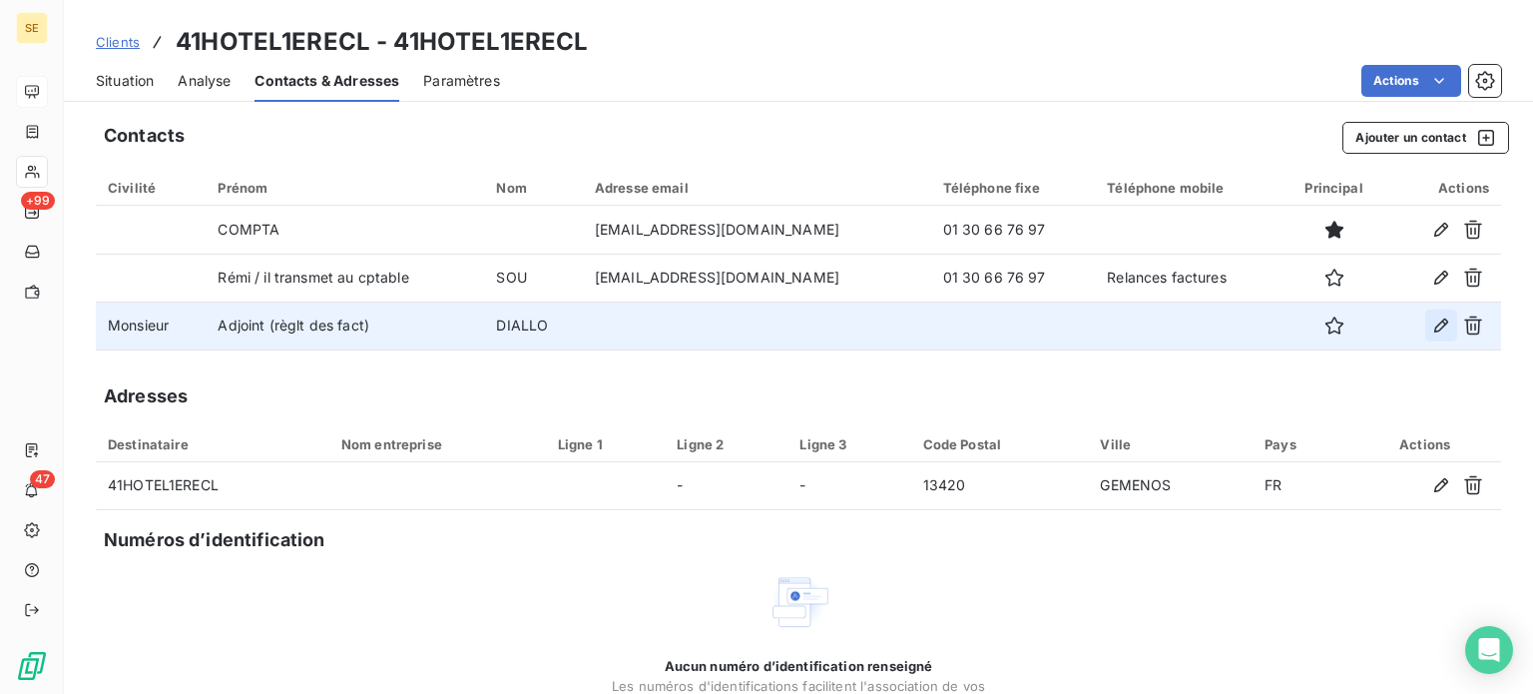
click at [1432, 326] on icon "button" at bounding box center [1442, 325] width 20 height 20
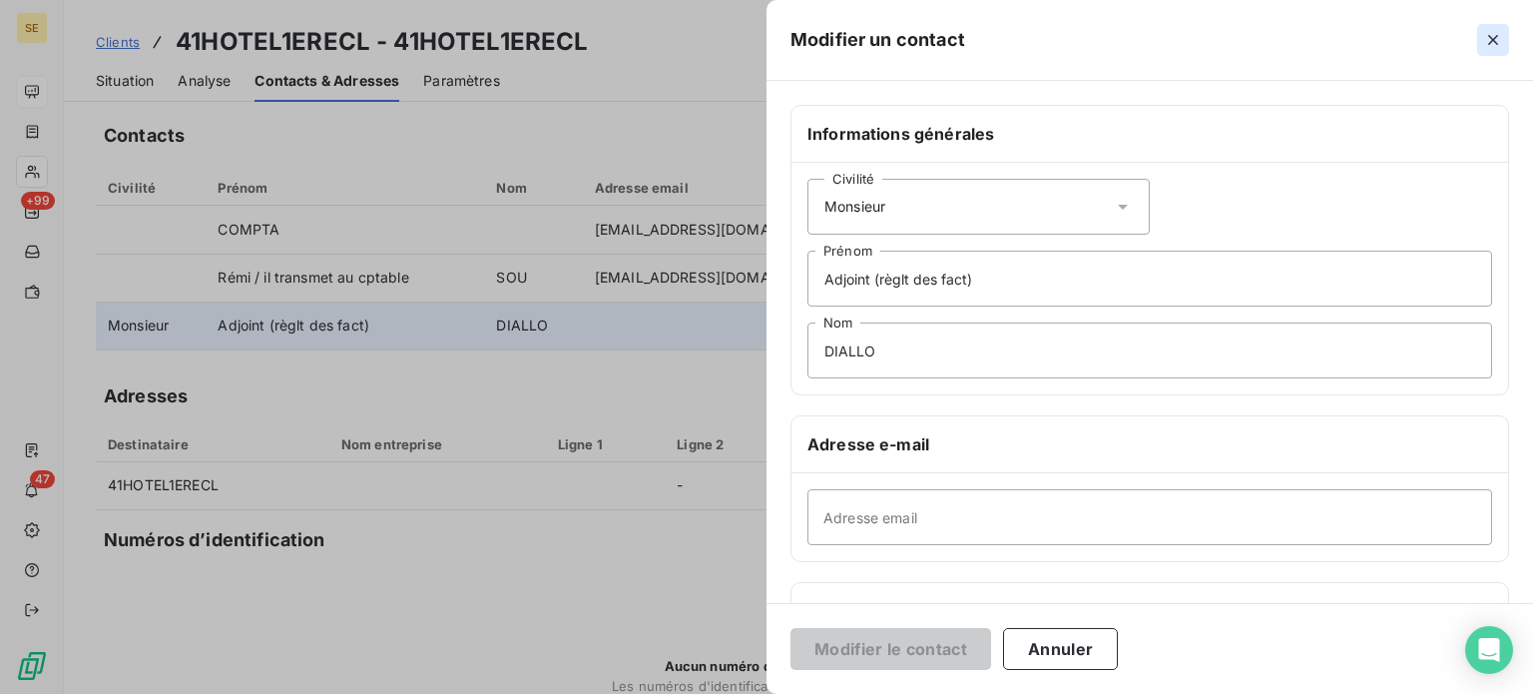
click at [1500, 45] on icon "button" at bounding box center [1494, 40] width 20 height 20
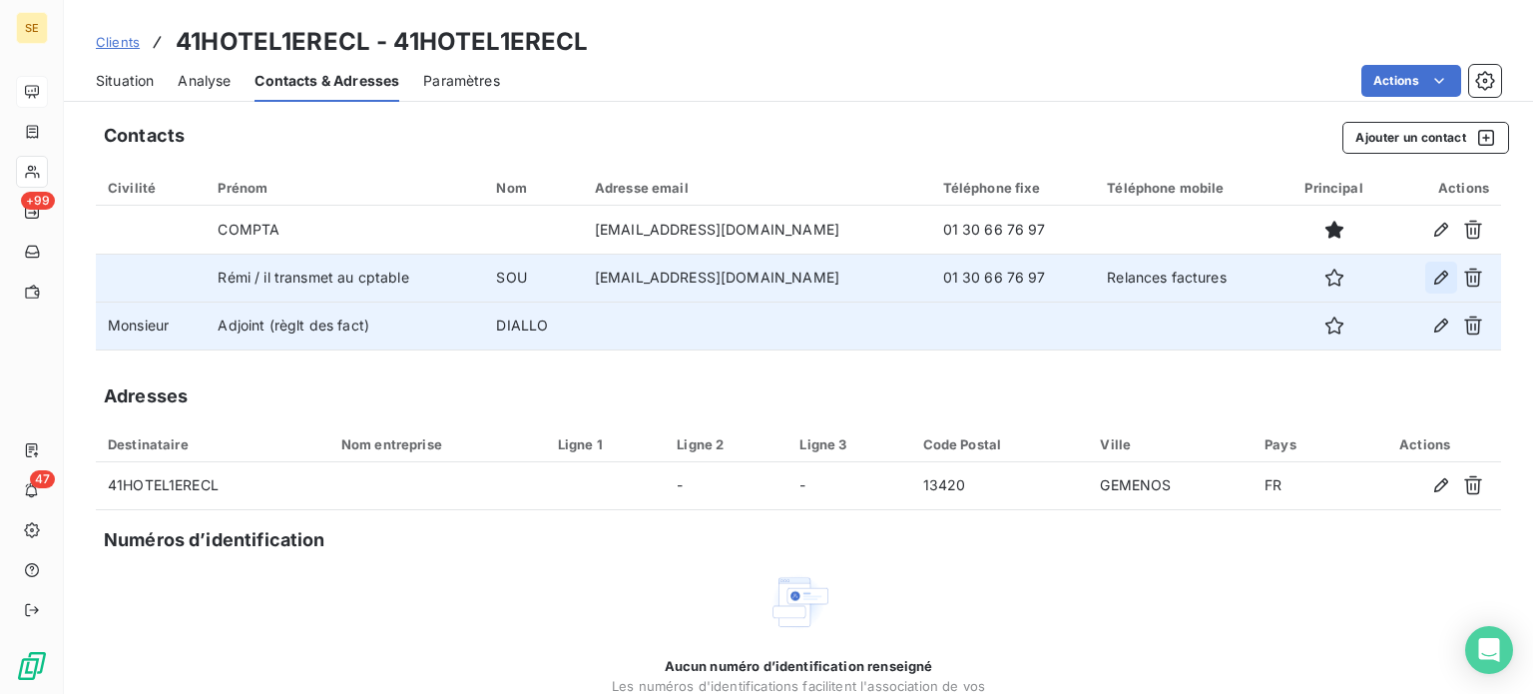
click at [1435, 276] on icon "button" at bounding box center [1442, 278] width 14 height 14
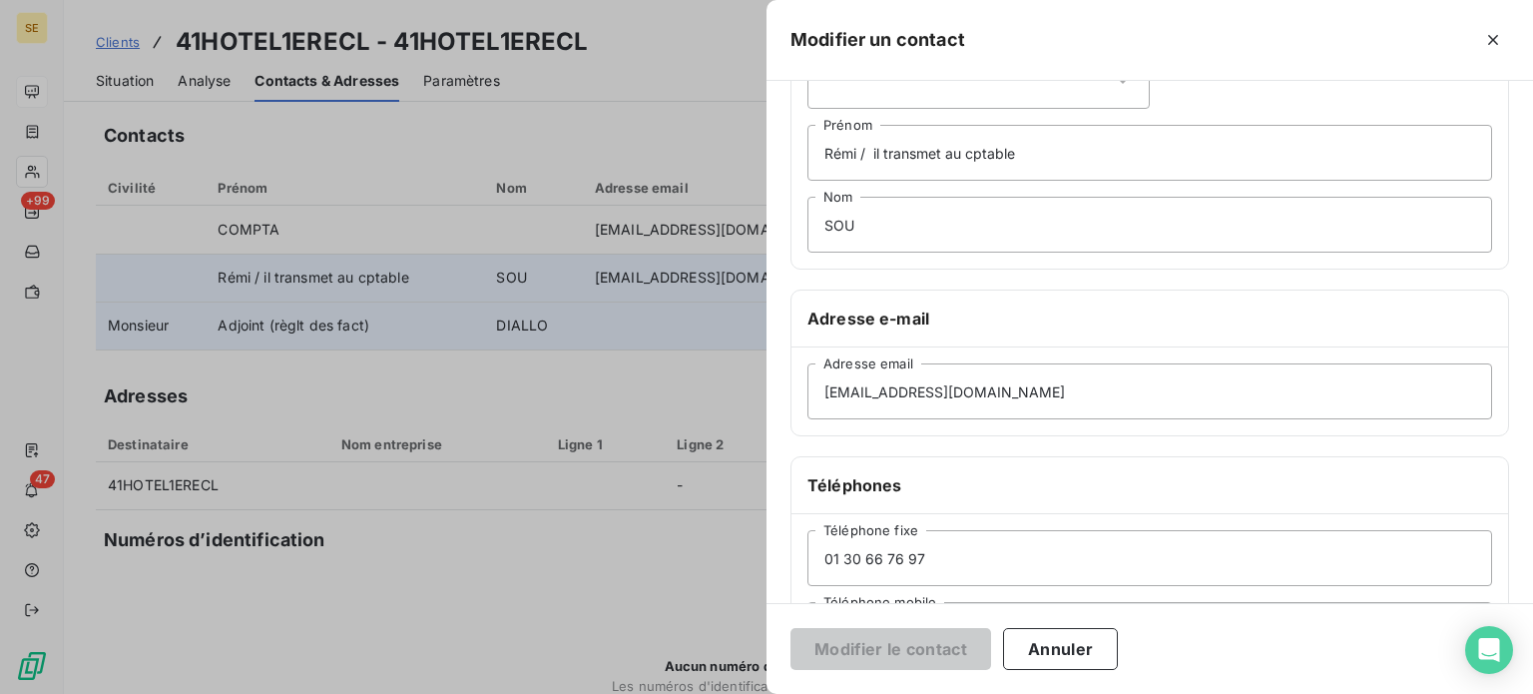
scroll to position [384, 0]
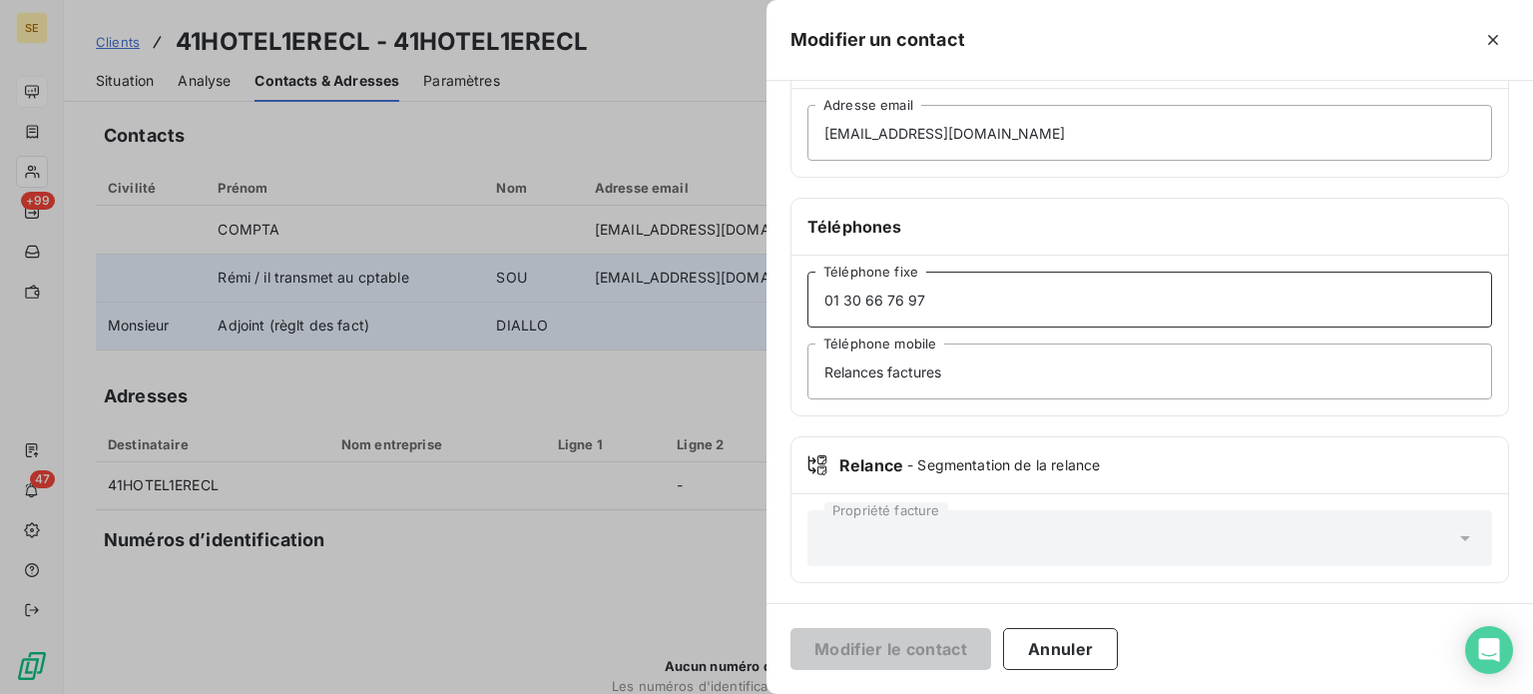
drag, startPoint x: 957, startPoint y: 308, endPoint x: 729, endPoint y: 302, distance: 228.7
click at [731, 693] on div "Modifier un contact Informations générales Civilité Rémi / il transmet au cptab…" at bounding box center [766, 694] width 1533 height 0
click at [1490, 39] on icon "button" at bounding box center [1494, 40] width 20 height 20
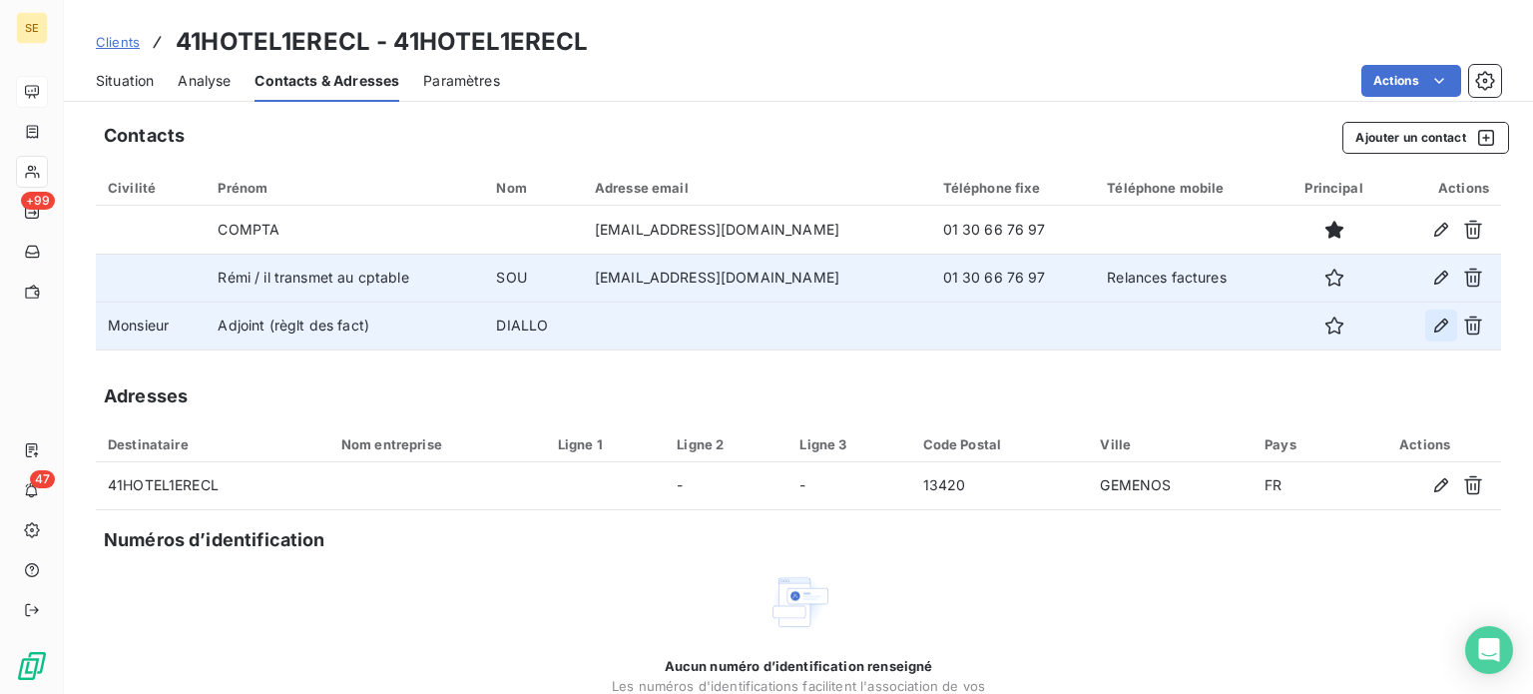
click at [1432, 328] on icon "button" at bounding box center [1442, 325] width 20 height 20
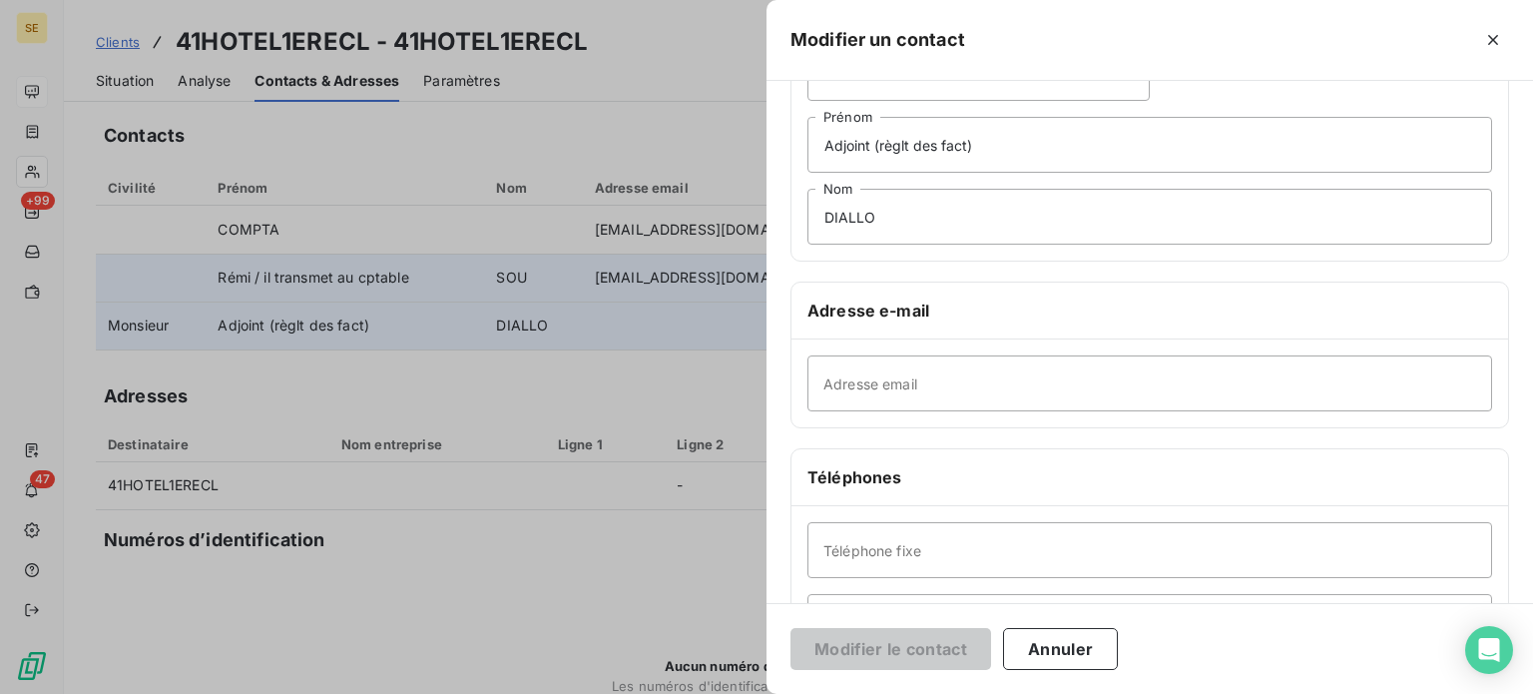
scroll to position [300, 0]
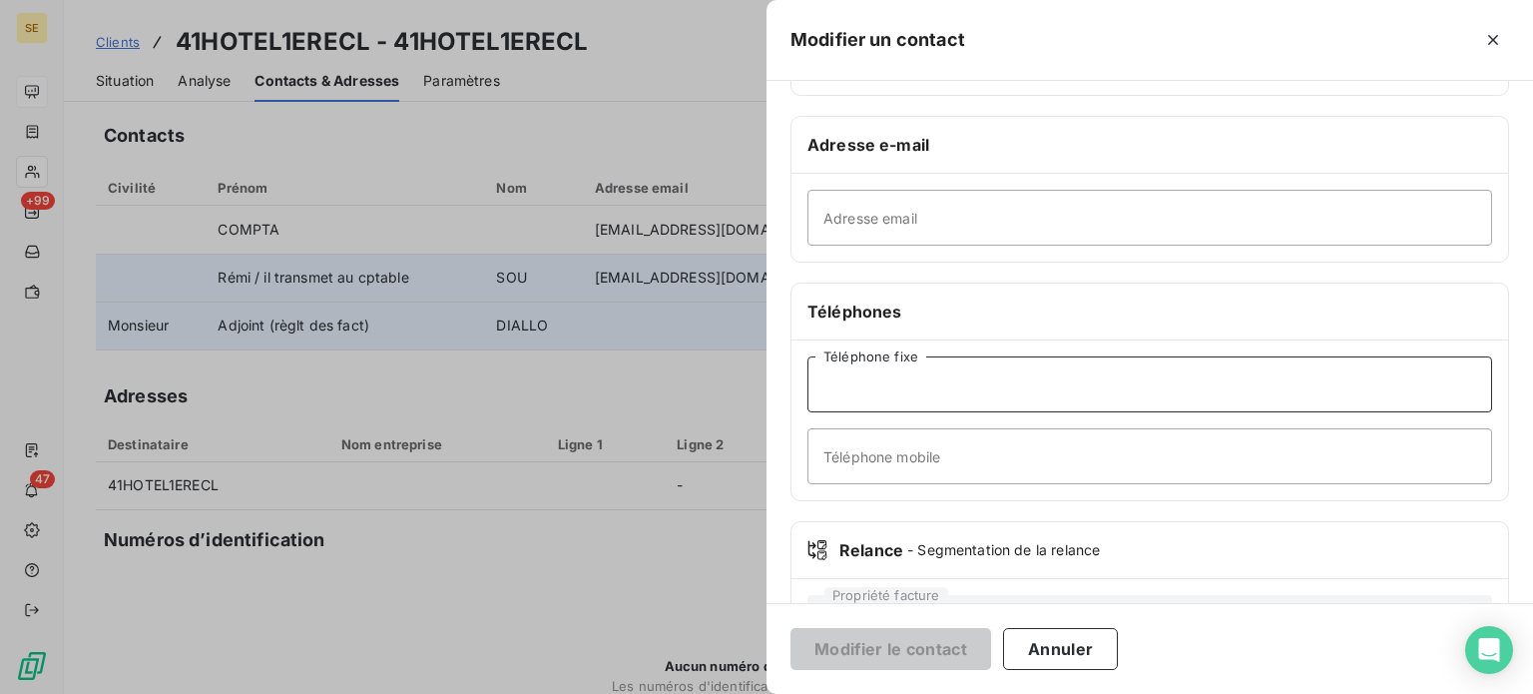
click at [975, 384] on input "Téléphone fixe" at bounding box center [1150, 384] width 685 height 56
paste input "01 30 66 76 97"
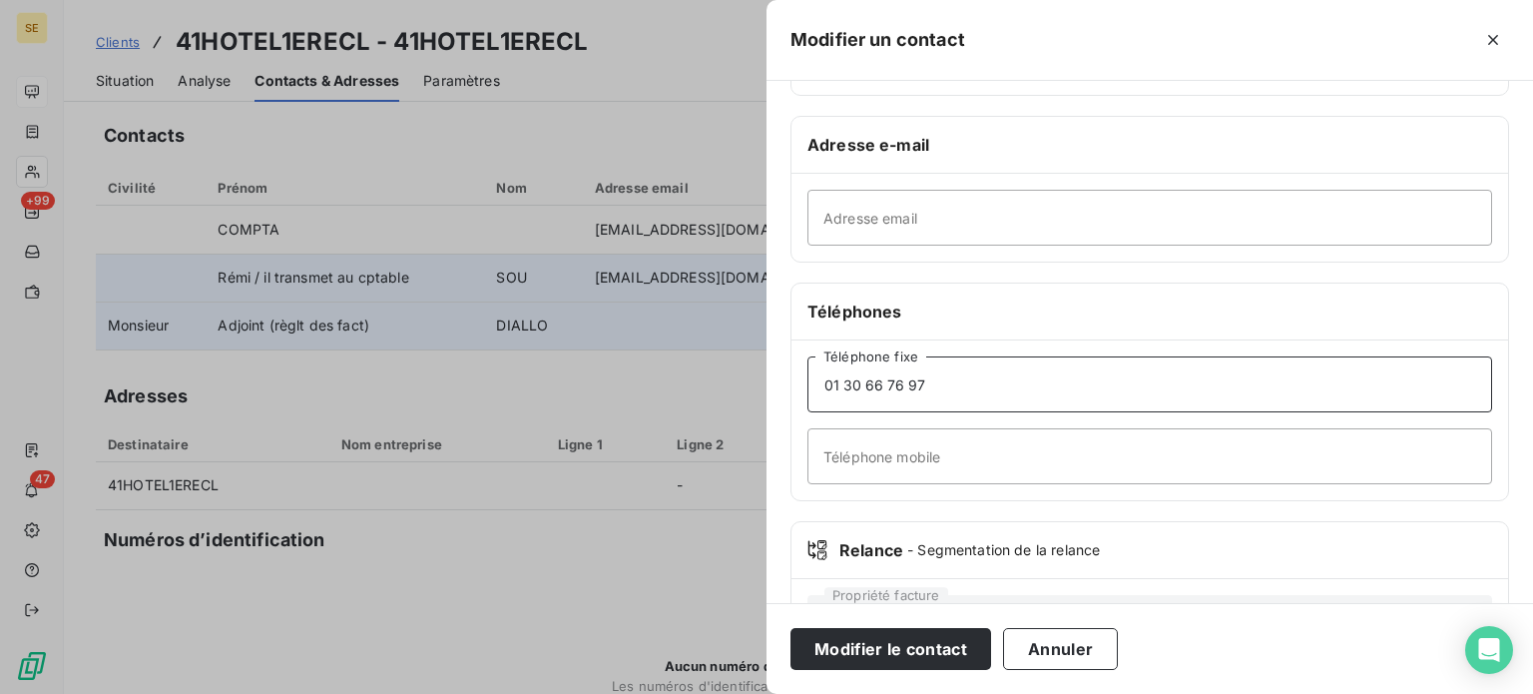
type input "01 30 66 76 97"
click at [791, 628] on button "Modifier le contact" at bounding box center [891, 649] width 201 height 42
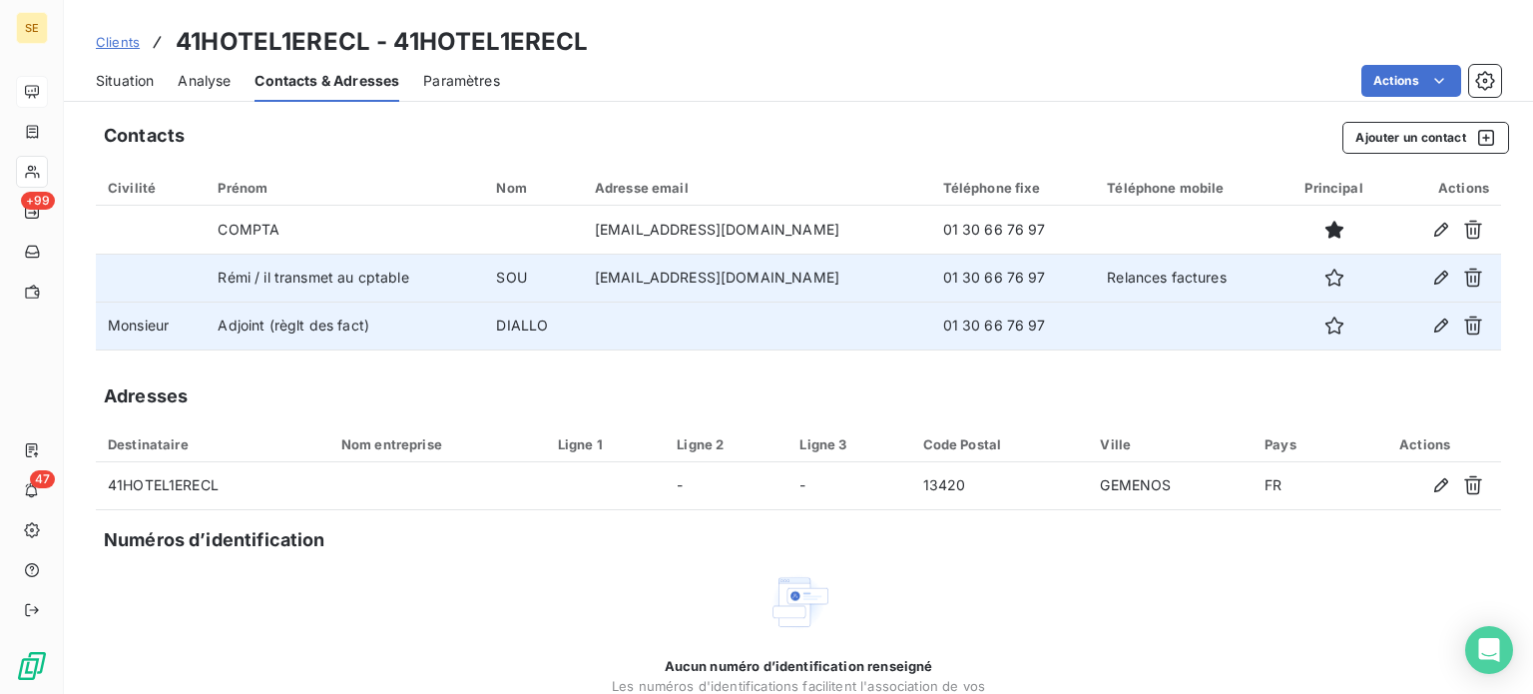
click at [133, 87] on span "Situation" at bounding box center [125, 81] width 58 height 20
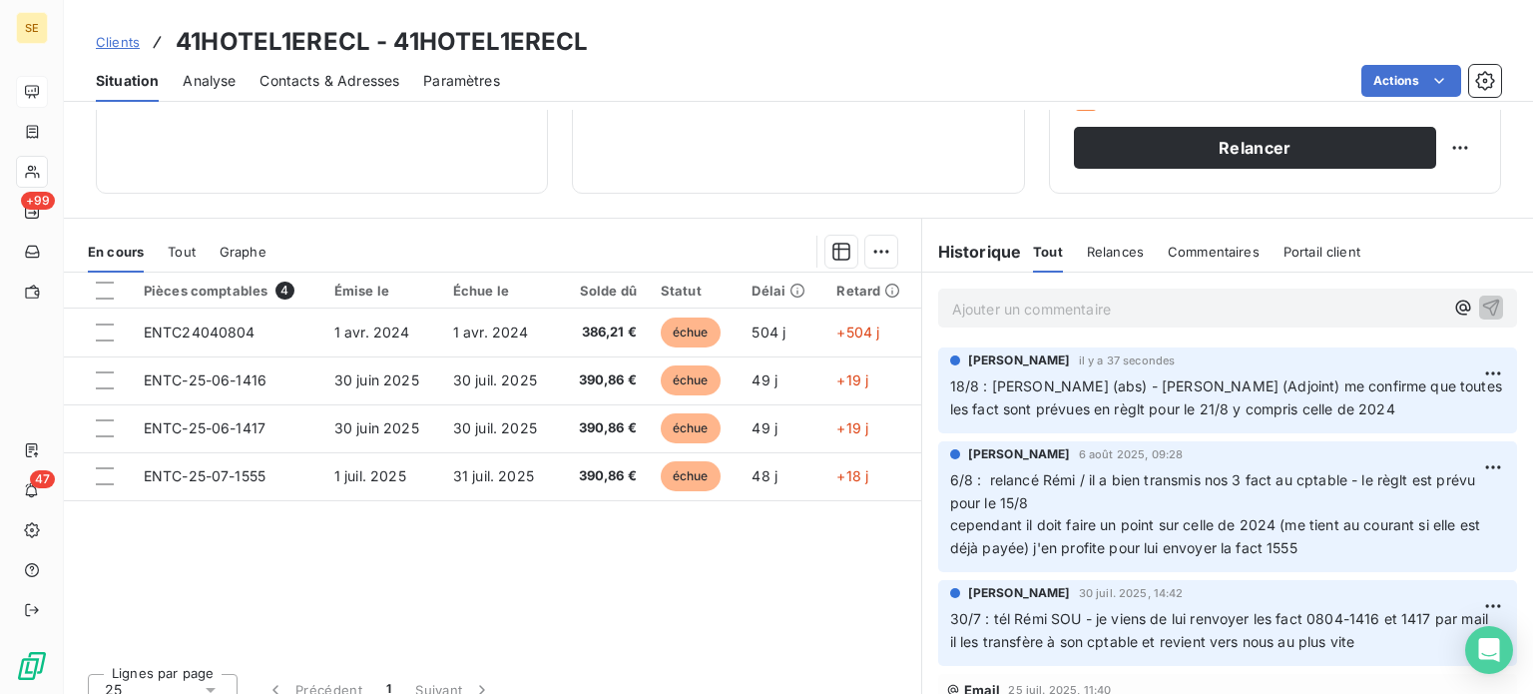
scroll to position [359, 0]
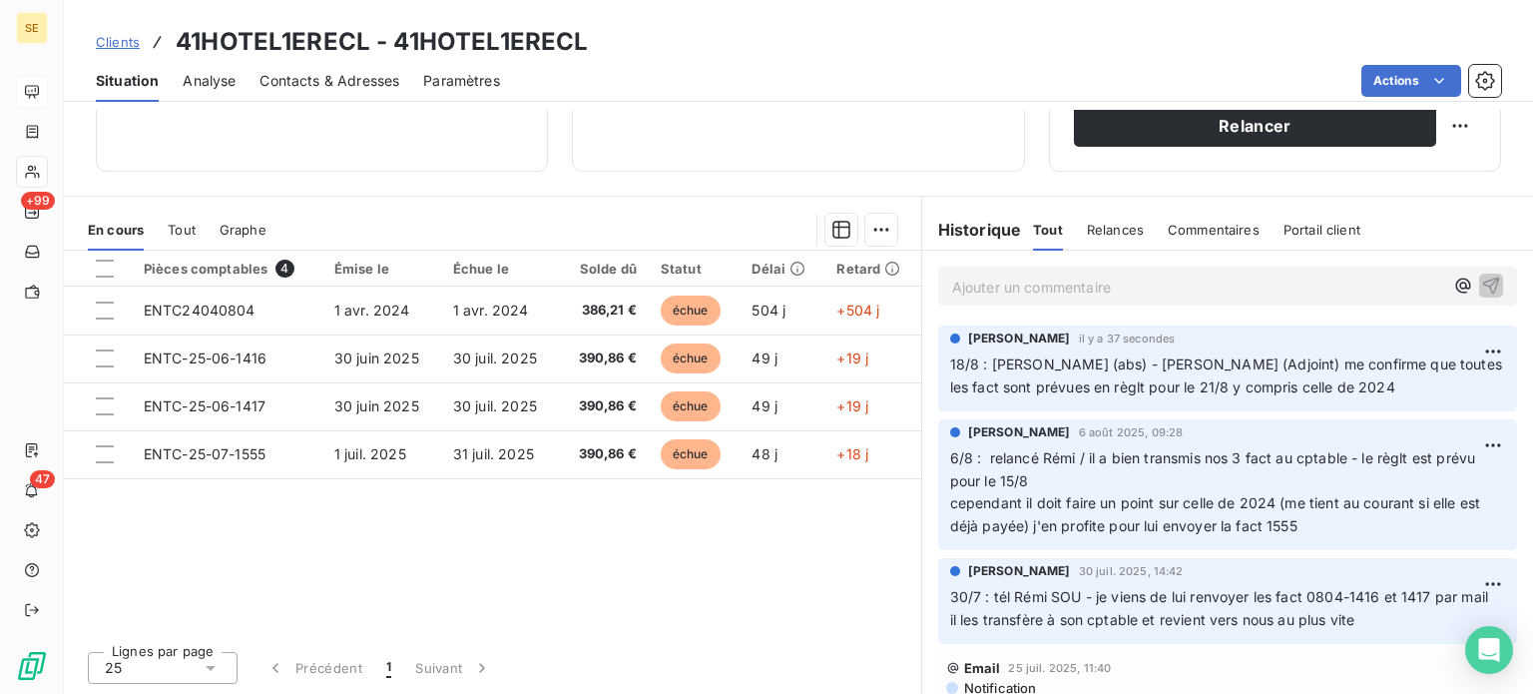
click at [116, 42] on span "Clients" at bounding box center [118, 42] width 44 height 16
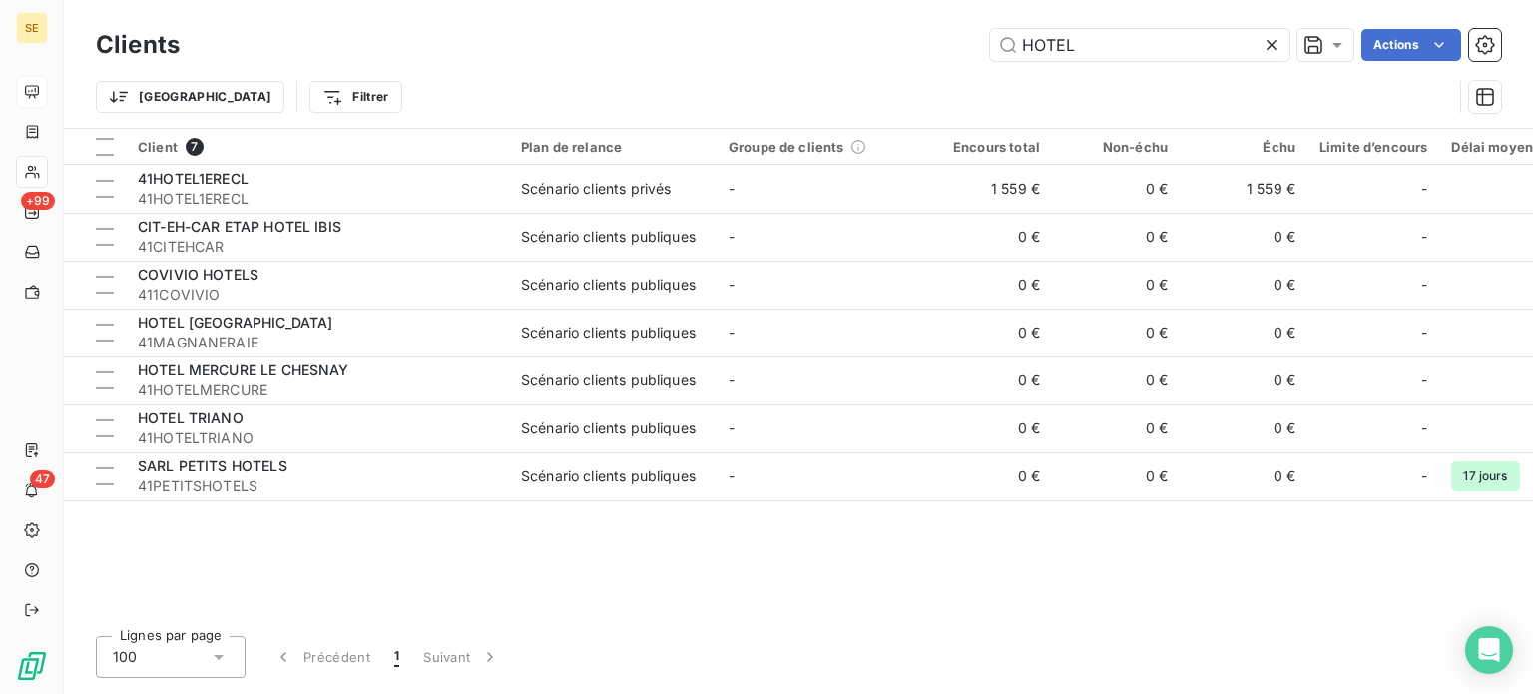
drag, startPoint x: 1126, startPoint y: 58, endPoint x: 938, endPoint y: 60, distance: 187.7
click at [951, 60] on div "HOTEL Actions" at bounding box center [853, 45] width 1298 height 32
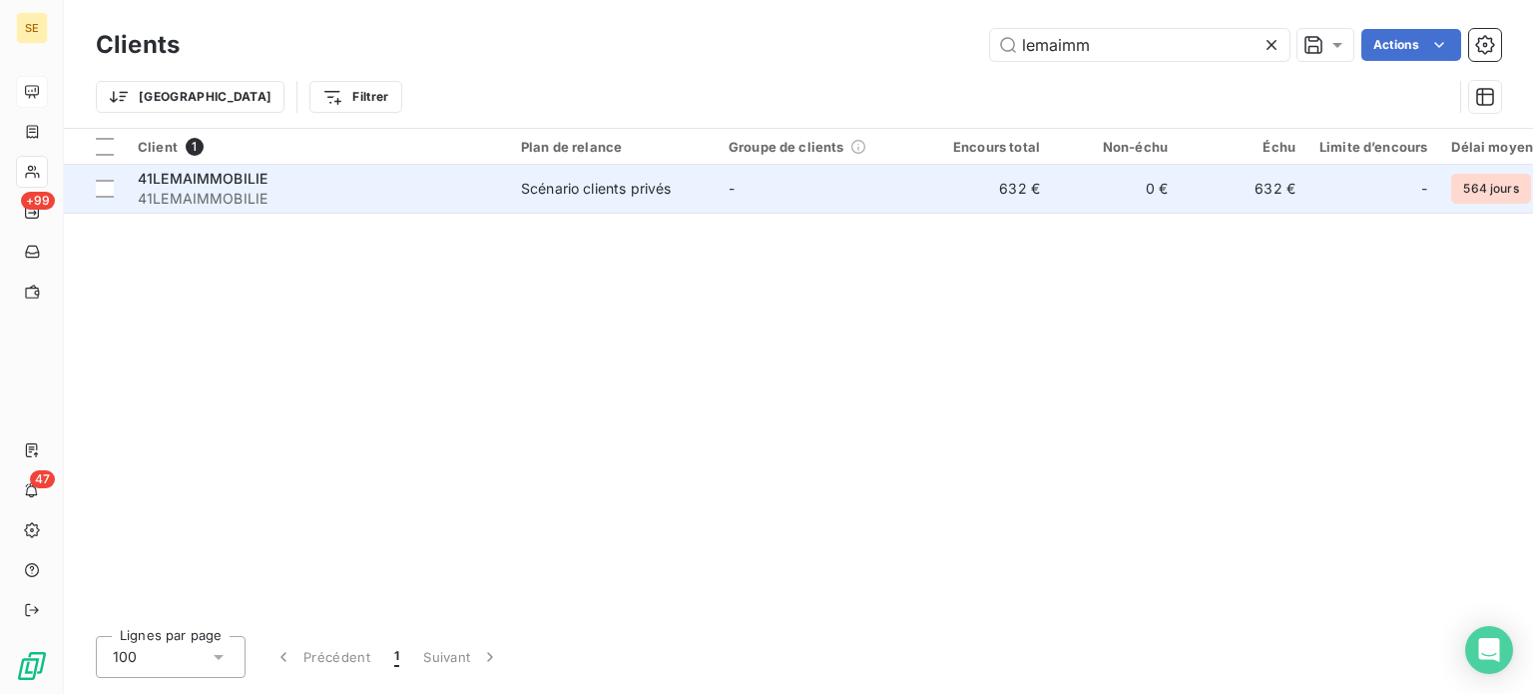
type input "lemaimm"
click at [415, 185] on div "41LEMAIMMOBILIE" at bounding box center [317, 179] width 359 height 20
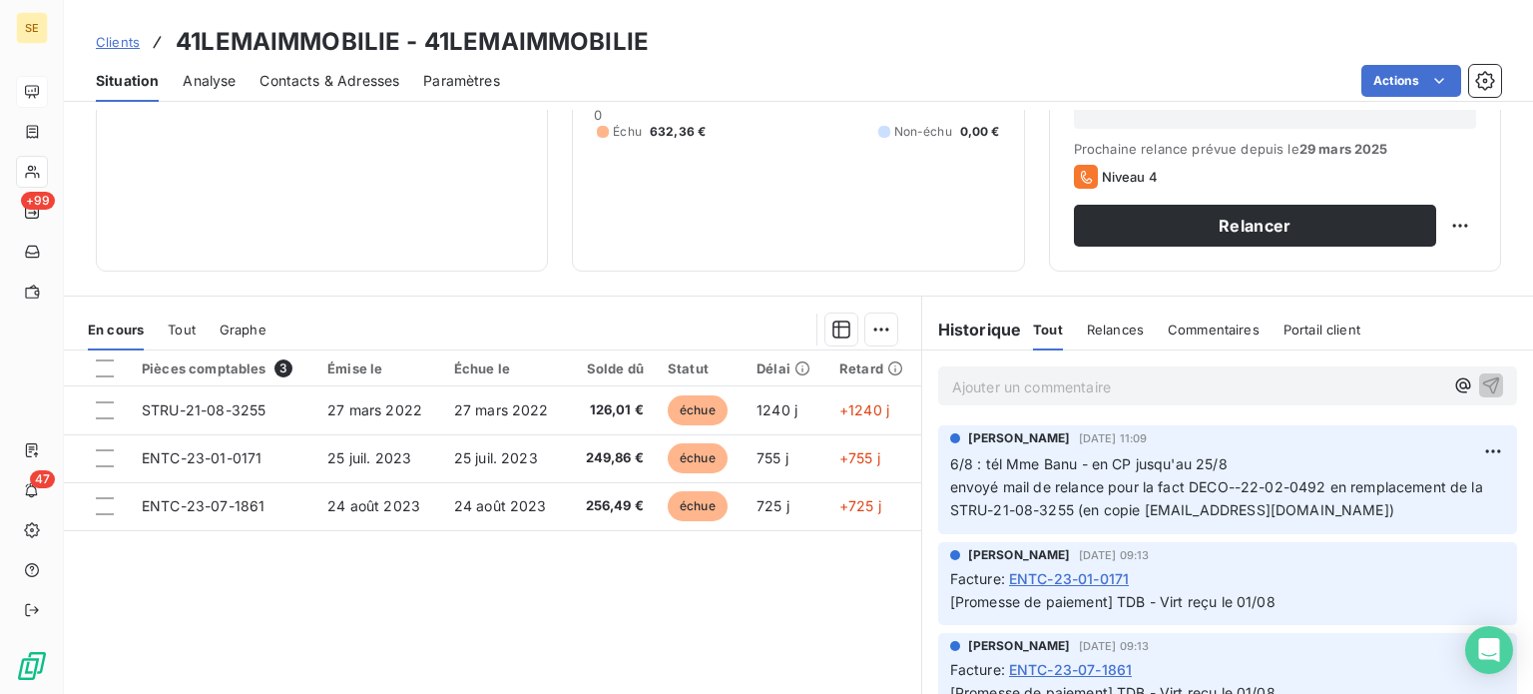
scroll to position [100, 0]
